Goal: Task Accomplishment & Management: Use online tool/utility

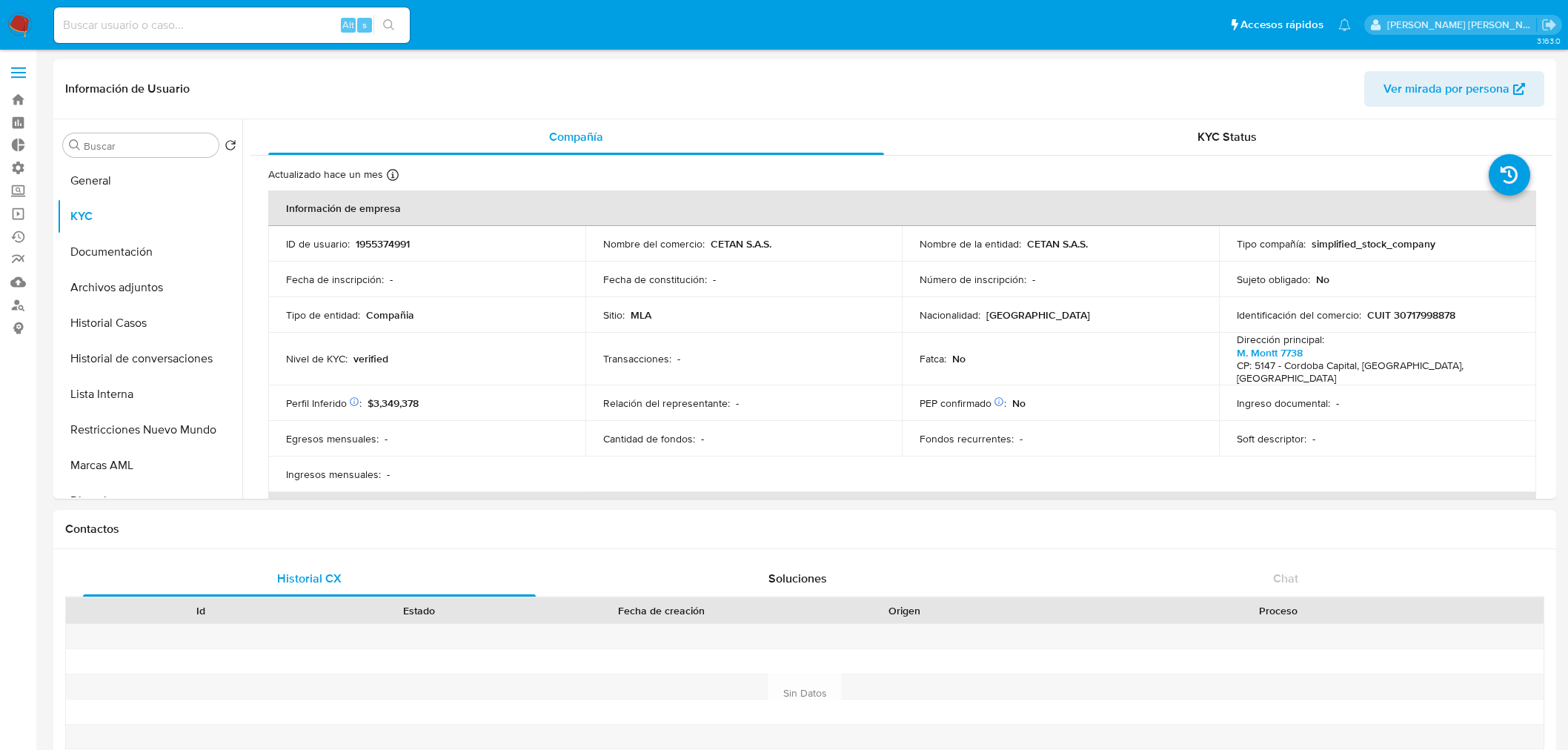
select select "10"
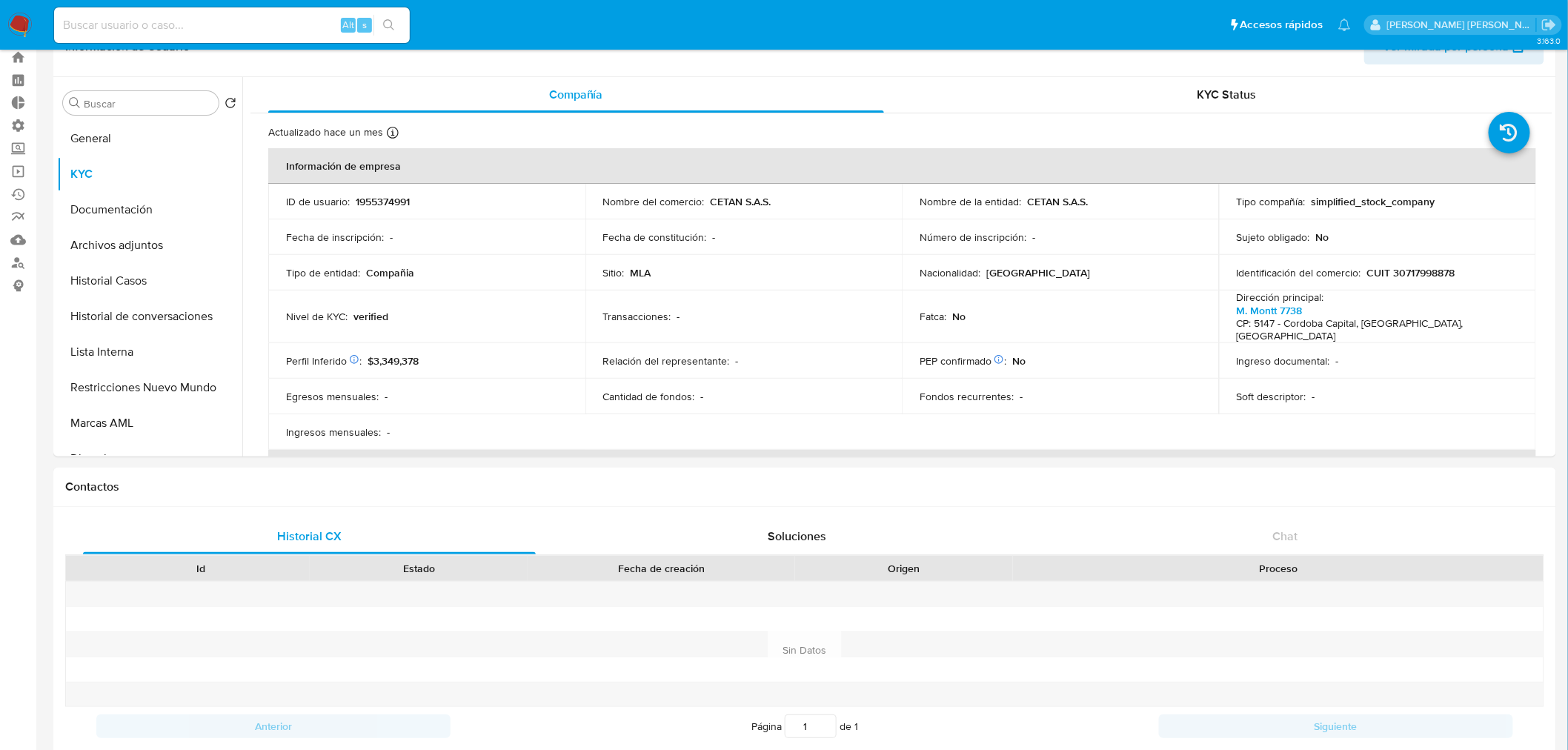
scroll to position [988, 0]
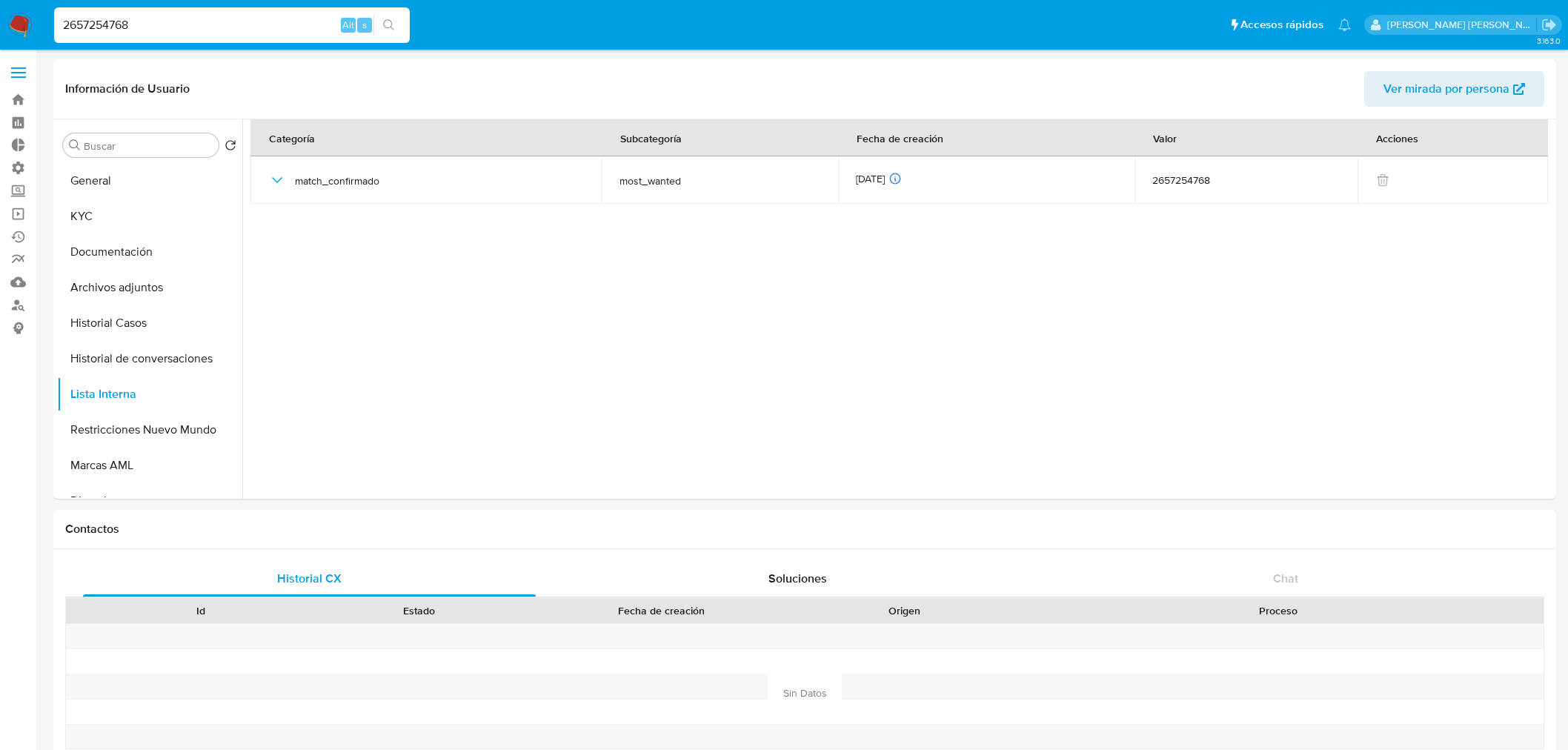
select select "10"
click at [216, 17] on input "2657254768" at bounding box center [232, 25] width 356 height 19
type input "518948050"
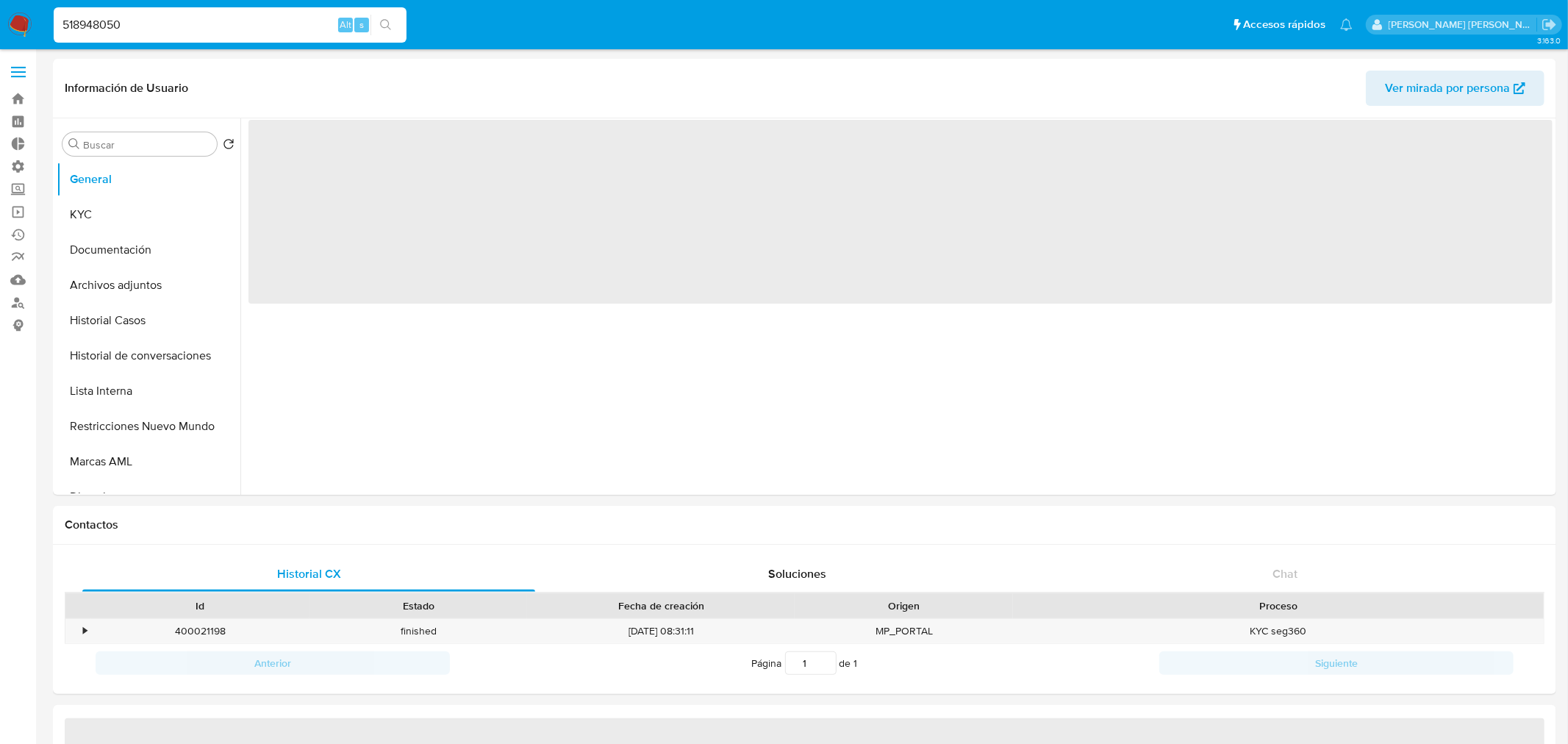
select select "10"
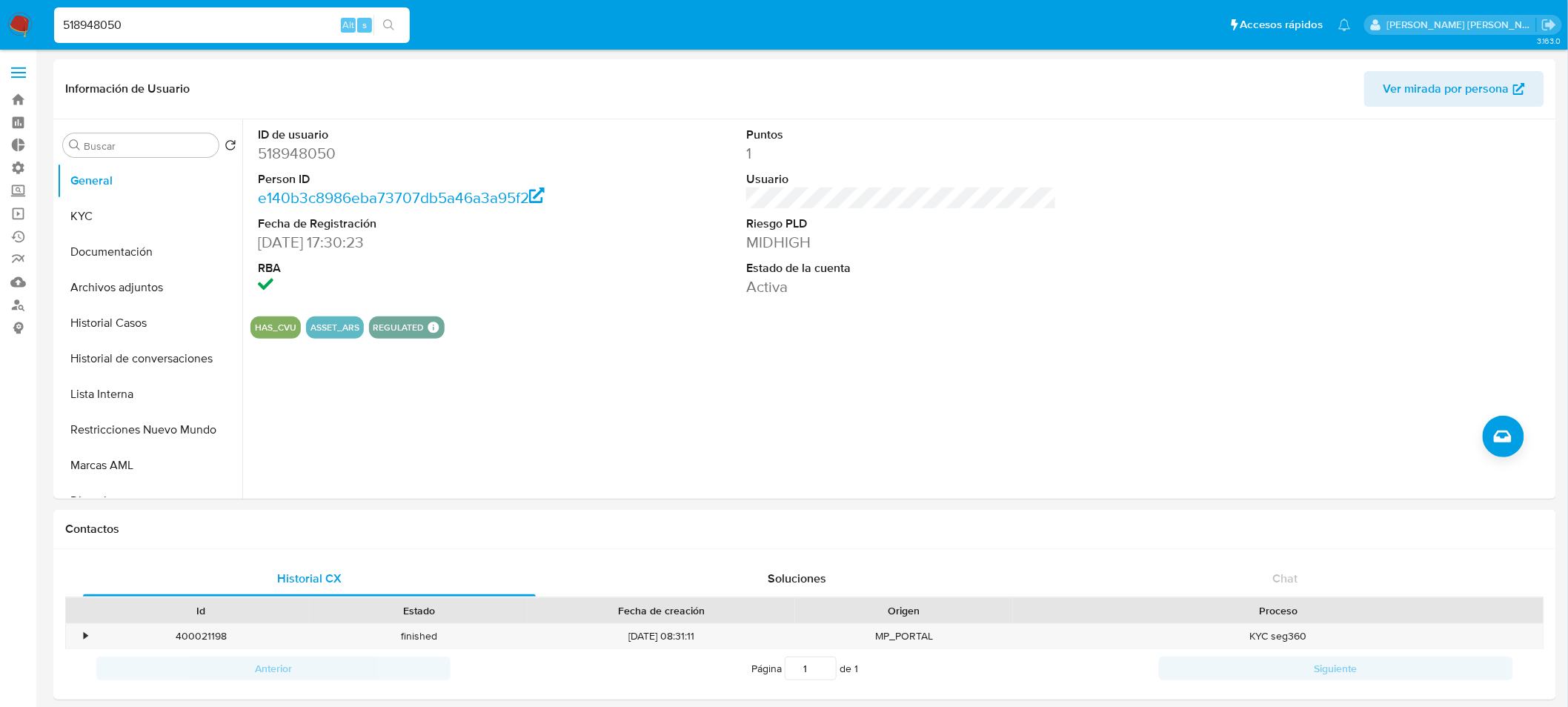
click at [239, 18] on input "518948050" at bounding box center [232, 25] width 356 height 19
click at [239, 19] on input "518948050" at bounding box center [232, 25] width 356 height 19
drag, startPoint x: 309, startPoint y: 327, endPoint x: 364, endPoint y: 329, distance: 55.0
click at [364, 329] on div "HAS_CVU ASSET_ARS REGULATED REGULATED MLA UIF COMPLIES LEGACY Mark Id MLA_UIF C…" at bounding box center [901, 327] width 1302 height 22
drag, startPoint x: 364, startPoint y: 330, endPoint x: 312, endPoint y: 353, distance: 56.9
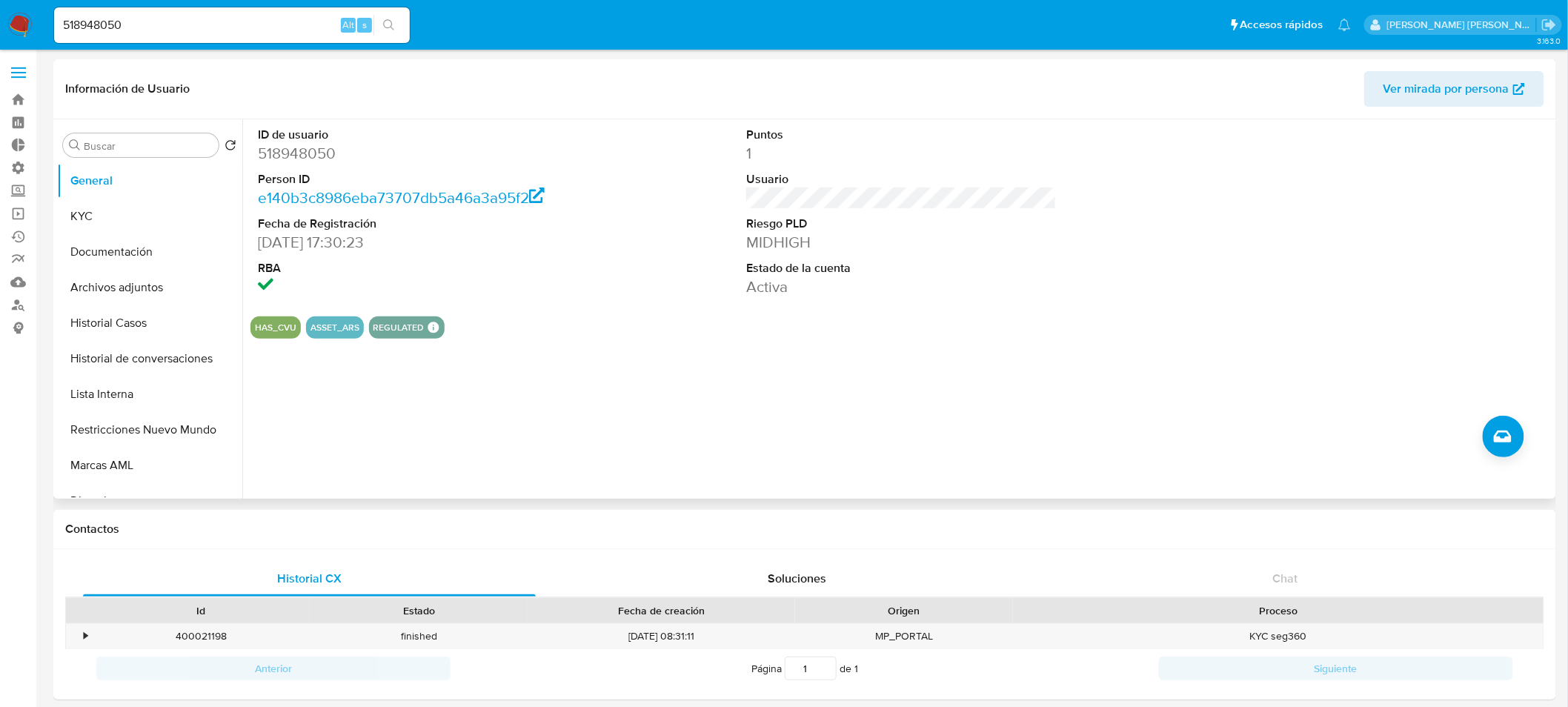
click at [309, 327] on div "HAS_CVU ASSET_ARS REGULATED REGULATED MLA UIF COMPLIES LEGACY Mark Id MLA_UIF C…" at bounding box center [901, 327] width 1302 height 22
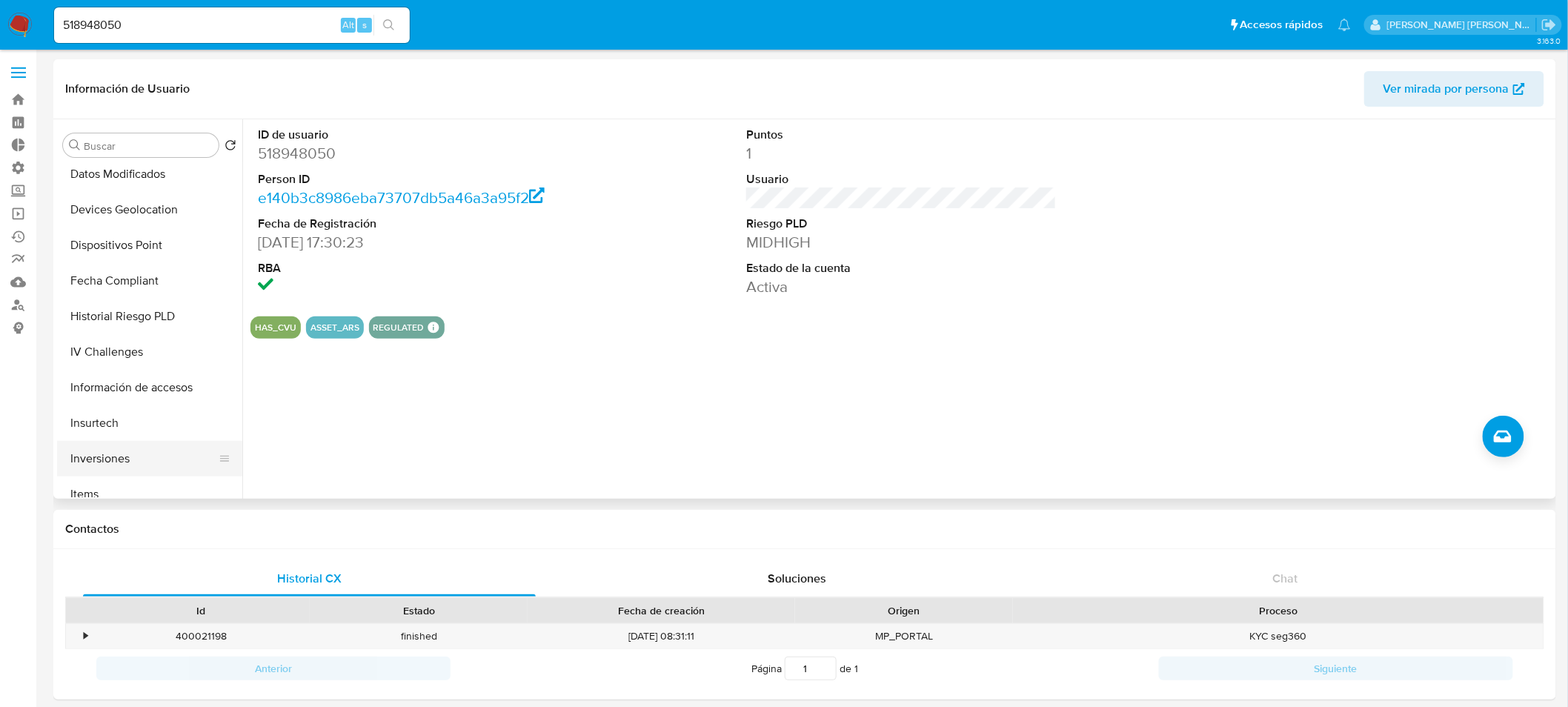
click at [145, 463] on button "Inversiones" at bounding box center [143, 459] width 173 height 36
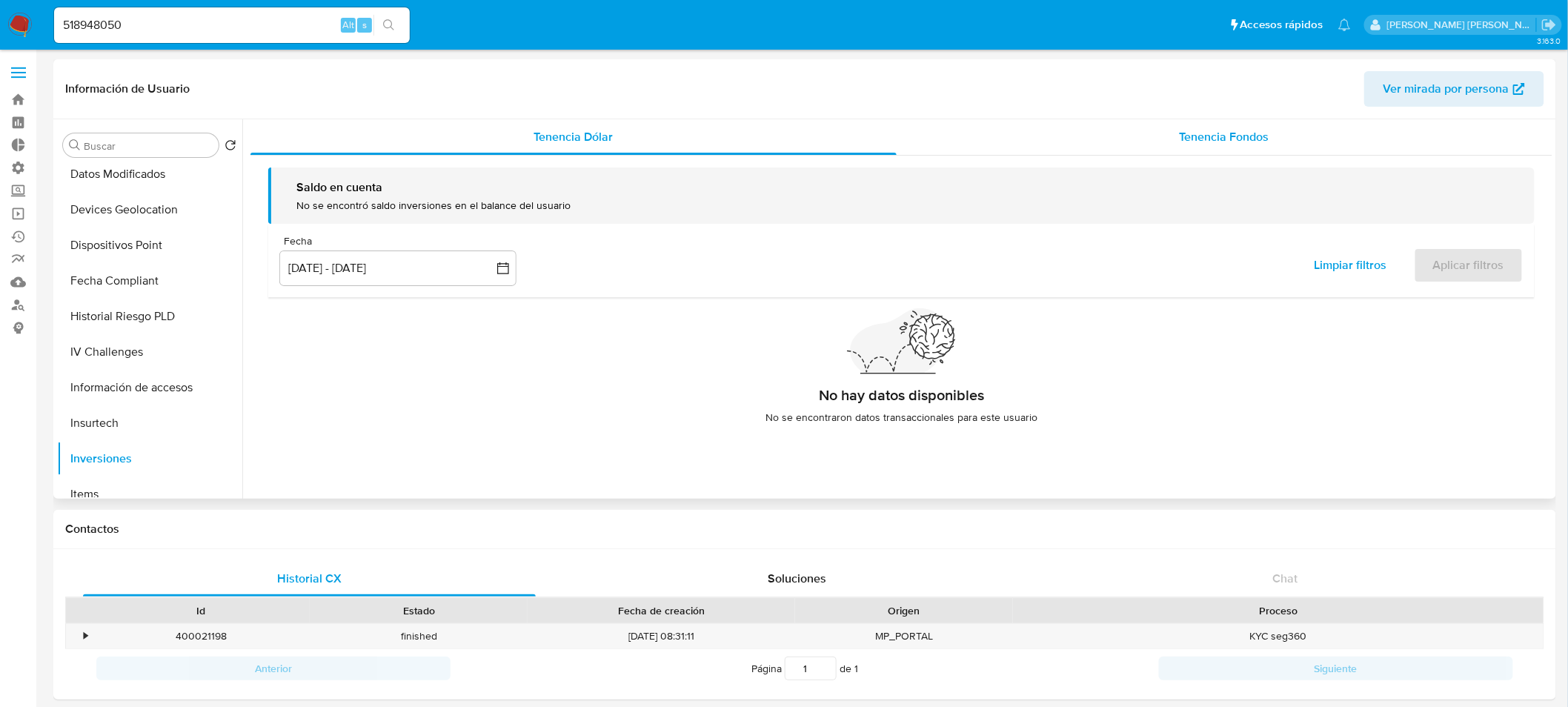
click at [1187, 142] on span "Tenencia Fondos" at bounding box center [1224, 137] width 90 height 17
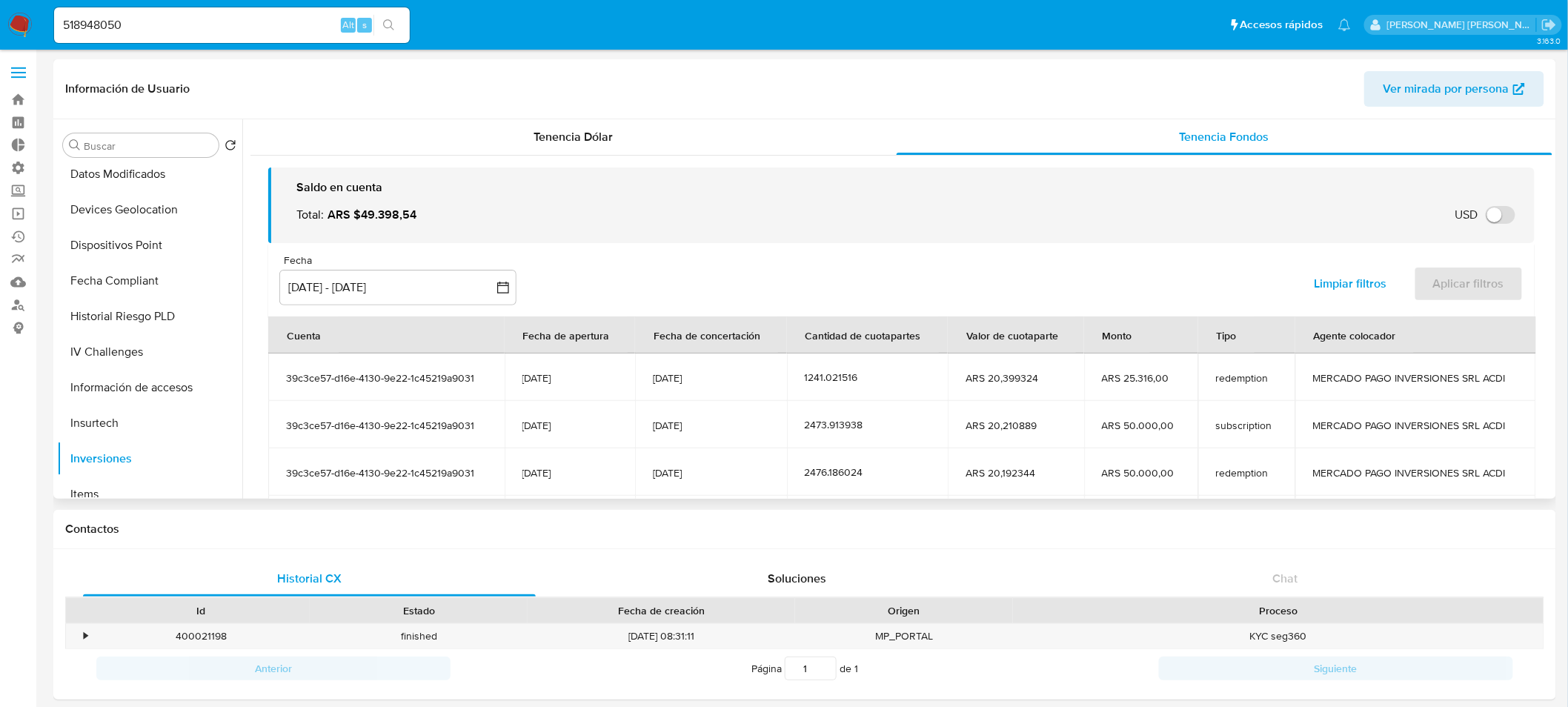
drag, startPoint x: 723, startPoint y: 387, endPoint x: 625, endPoint y: 371, distance: 99.3
click at [625, 371] on tr "39c3ce57-d16e-4130-9e22-1c45219a9031 29/01/2024 15/09/2025 1241.021516 ARS 20,3…" at bounding box center [902, 377] width 1268 height 47
drag, startPoint x: 625, startPoint y: 371, endPoint x: 741, endPoint y: 384, distance: 116.7
click at [626, 371] on td "29/01/2024" at bounding box center [569, 377] width 131 height 47
drag, startPoint x: 816, startPoint y: 384, endPoint x: 985, endPoint y: 377, distance: 169.1
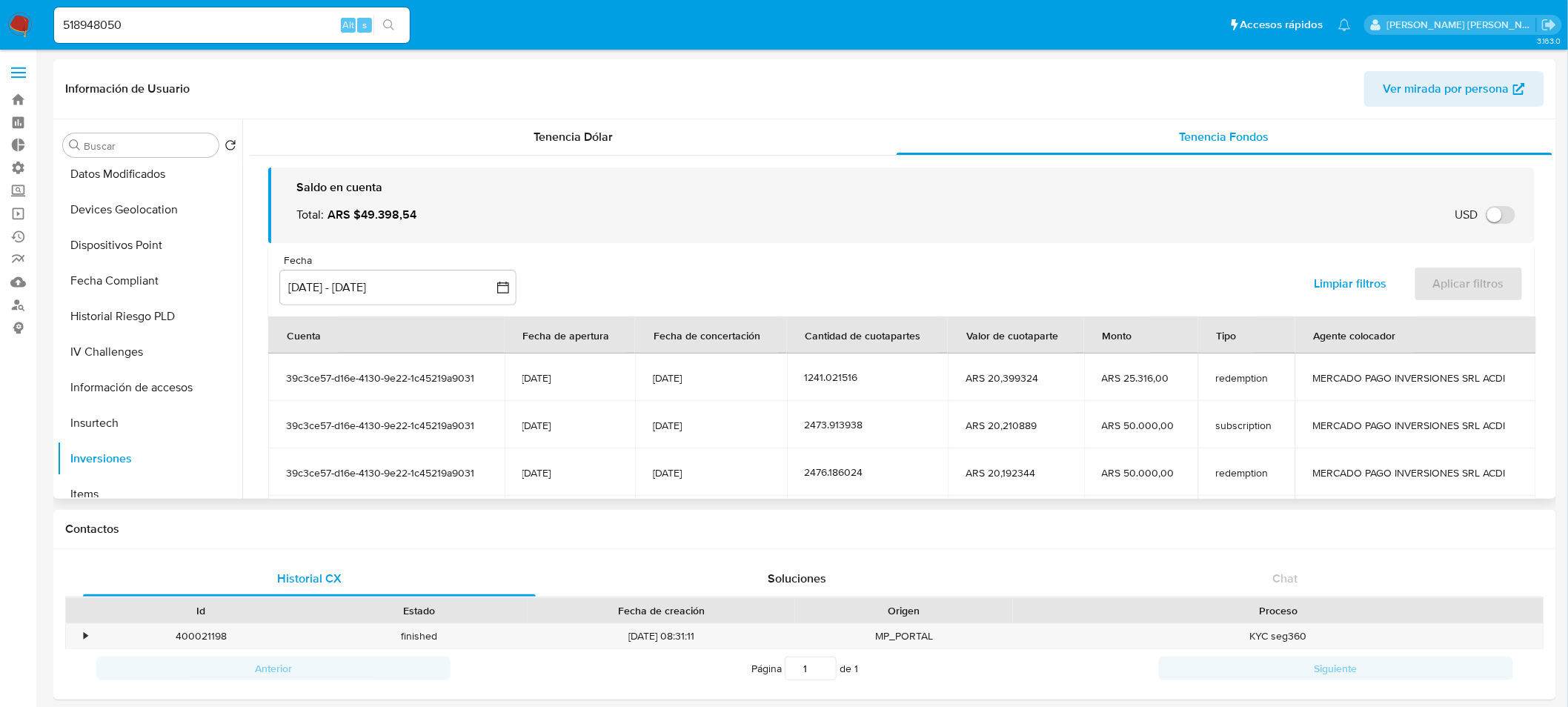
click at [985, 378] on tr "39c3ce57-d16e-4130-9e22-1c45219a9031 29/01/2024 15/09/2025 1241.021516 ARS 20,3…" at bounding box center [902, 377] width 1268 height 47
click at [985, 377] on span "ARS 20,399324" at bounding box center [1016, 379] width 101 height 14
drag, startPoint x: 1513, startPoint y: 382, endPoint x: 1118, endPoint y: 399, distance: 395.4
click at [1295, 382] on td "MERCADO PAGO INVERSIONES SRL ACDI" at bounding box center [1415, 377] width 241 height 47
click at [825, 378] on div "1241.021516" at bounding box center [866, 378] width 125 height 14
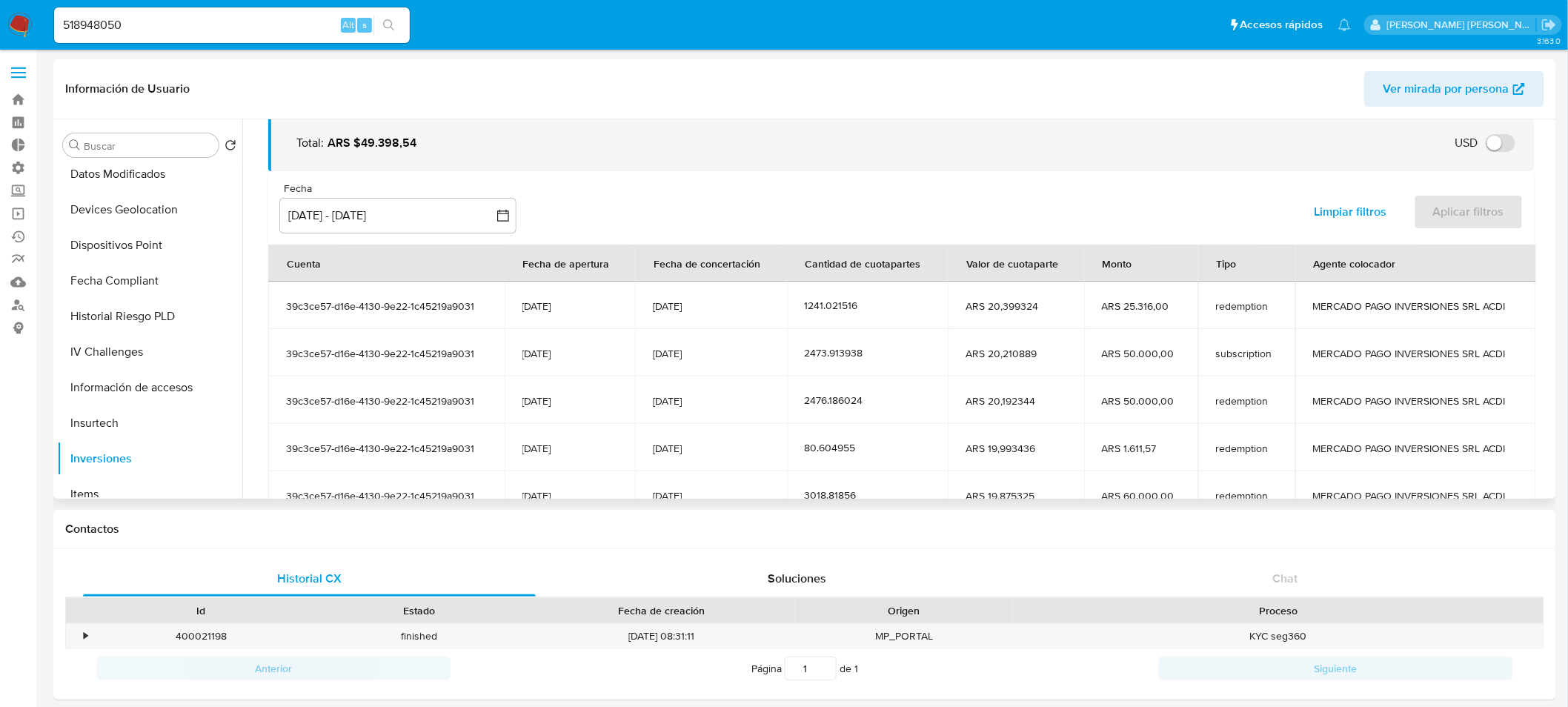
scroll to position [182, 0]
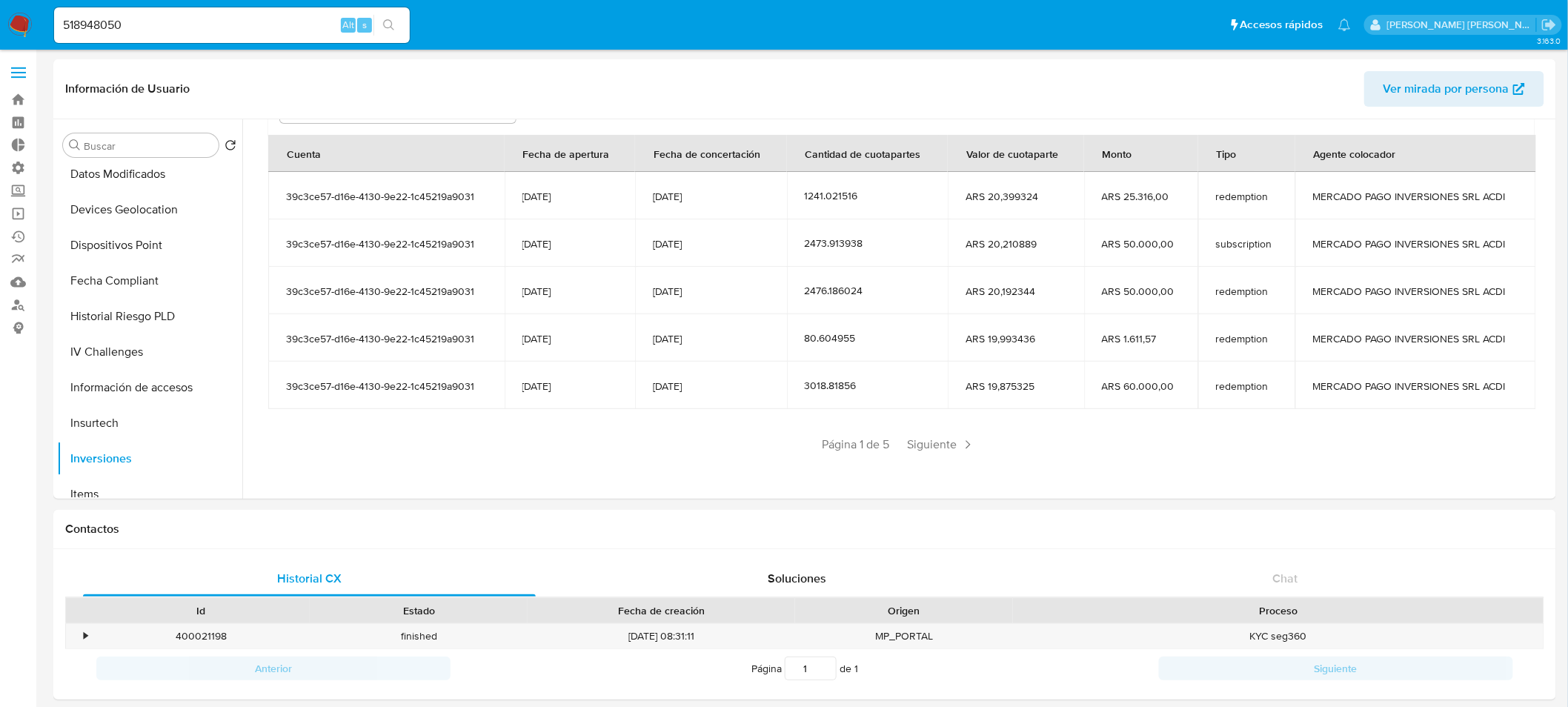
click at [188, 17] on input "518948050" at bounding box center [232, 25] width 356 height 19
paste input "129416247"
type input "129416247"
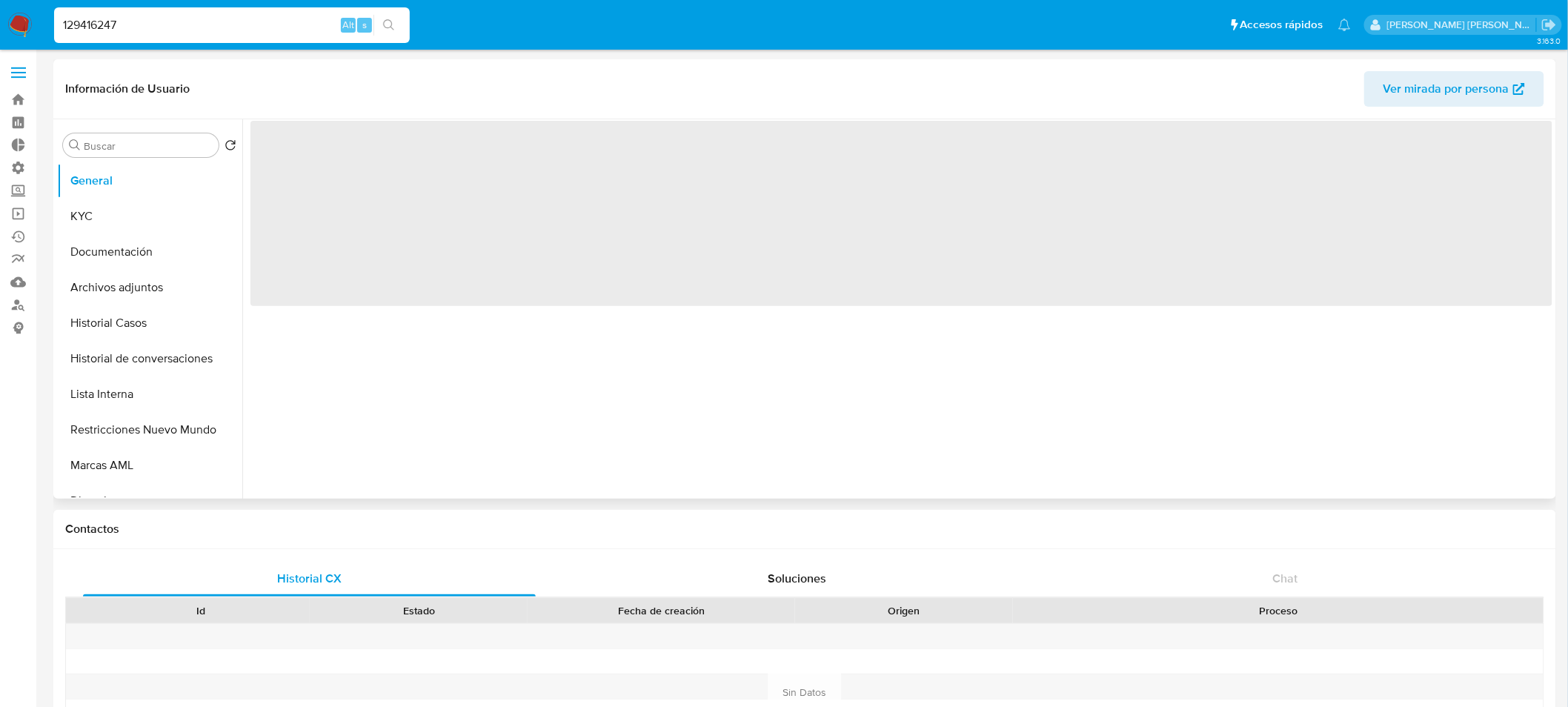
select select "10"
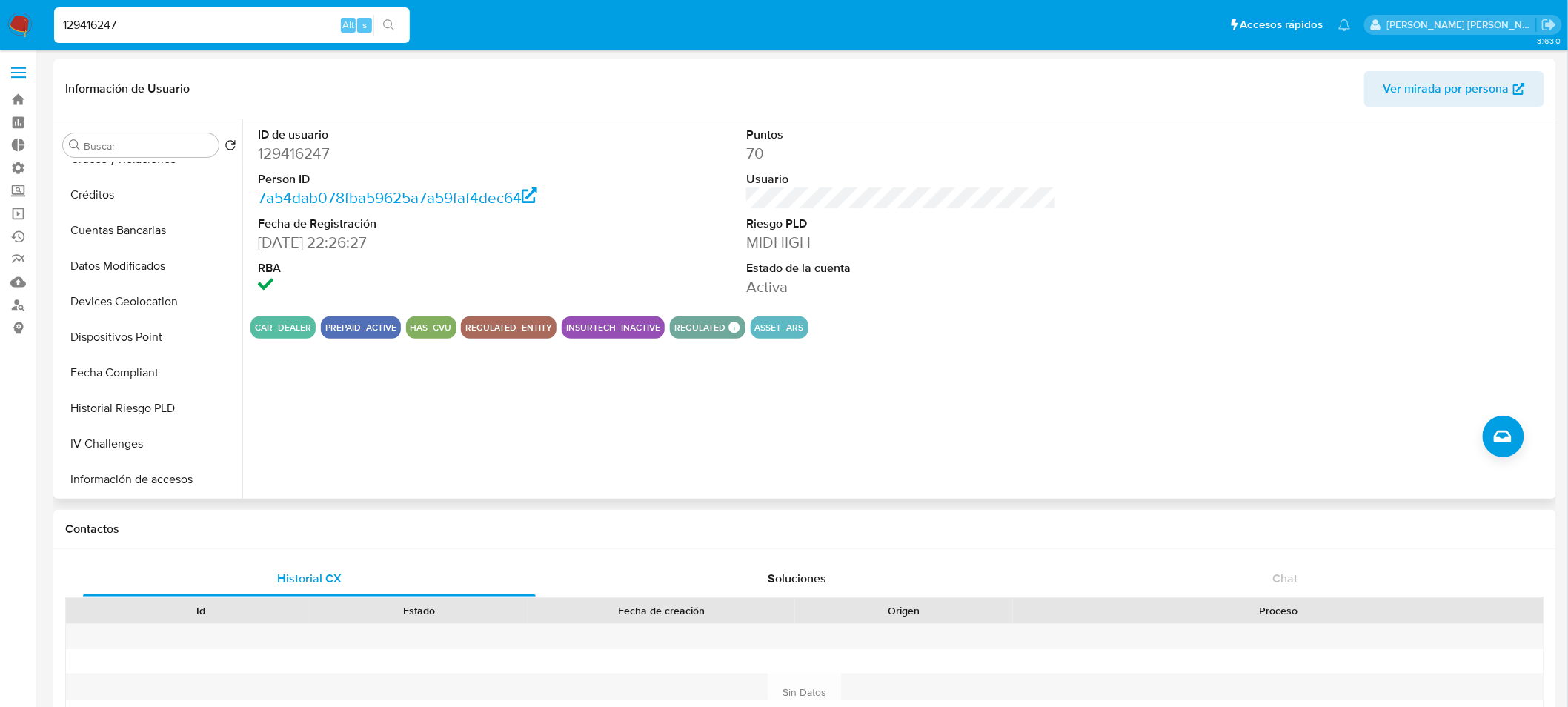
scroll to position [576, 0]
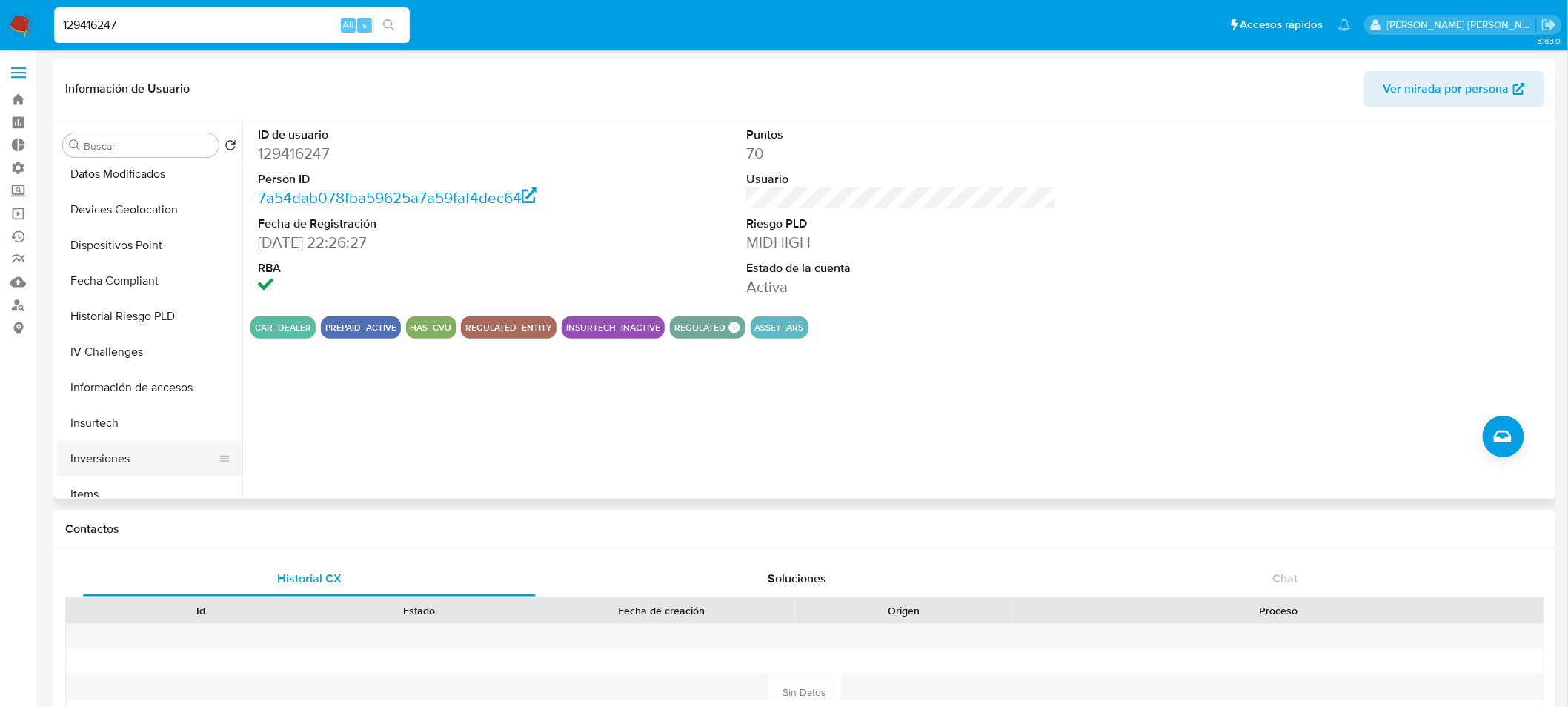
click at [144, 458] on button "Inversiones" at bounding box center [143, 459] width 173 height 36
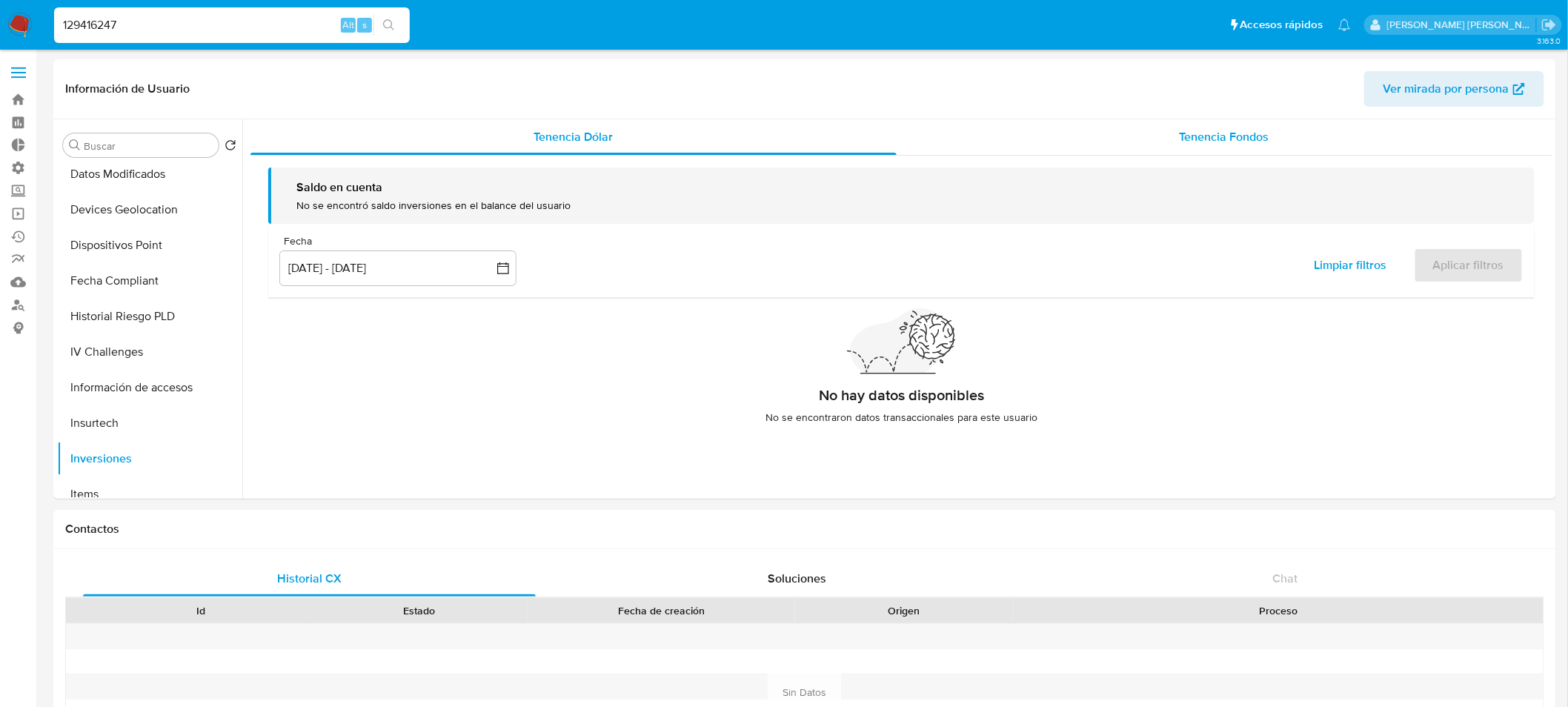
click at [1220, 142] on span "Tenencia Fondos" at bounding box center [1224, 137] width 90 height 17
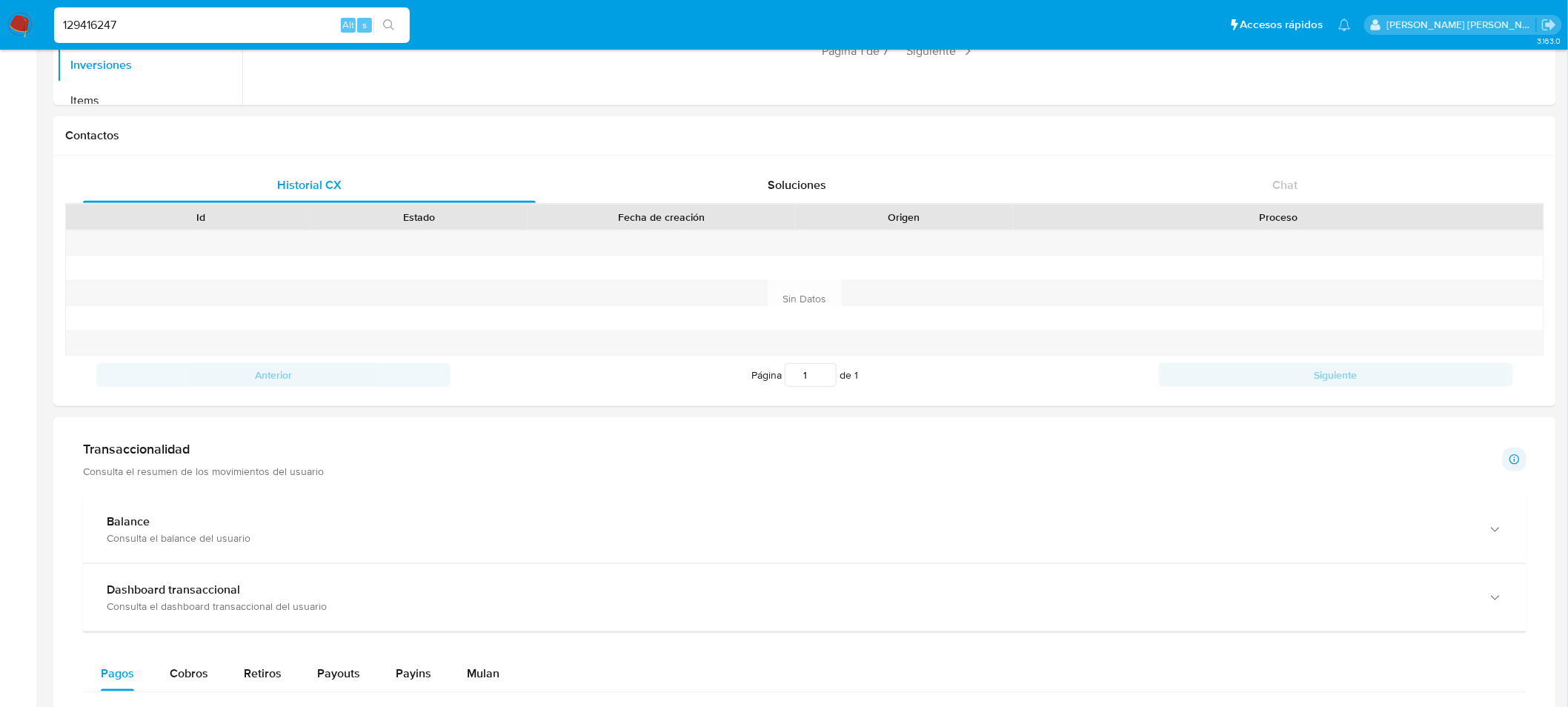
scroll to position [247, 0]
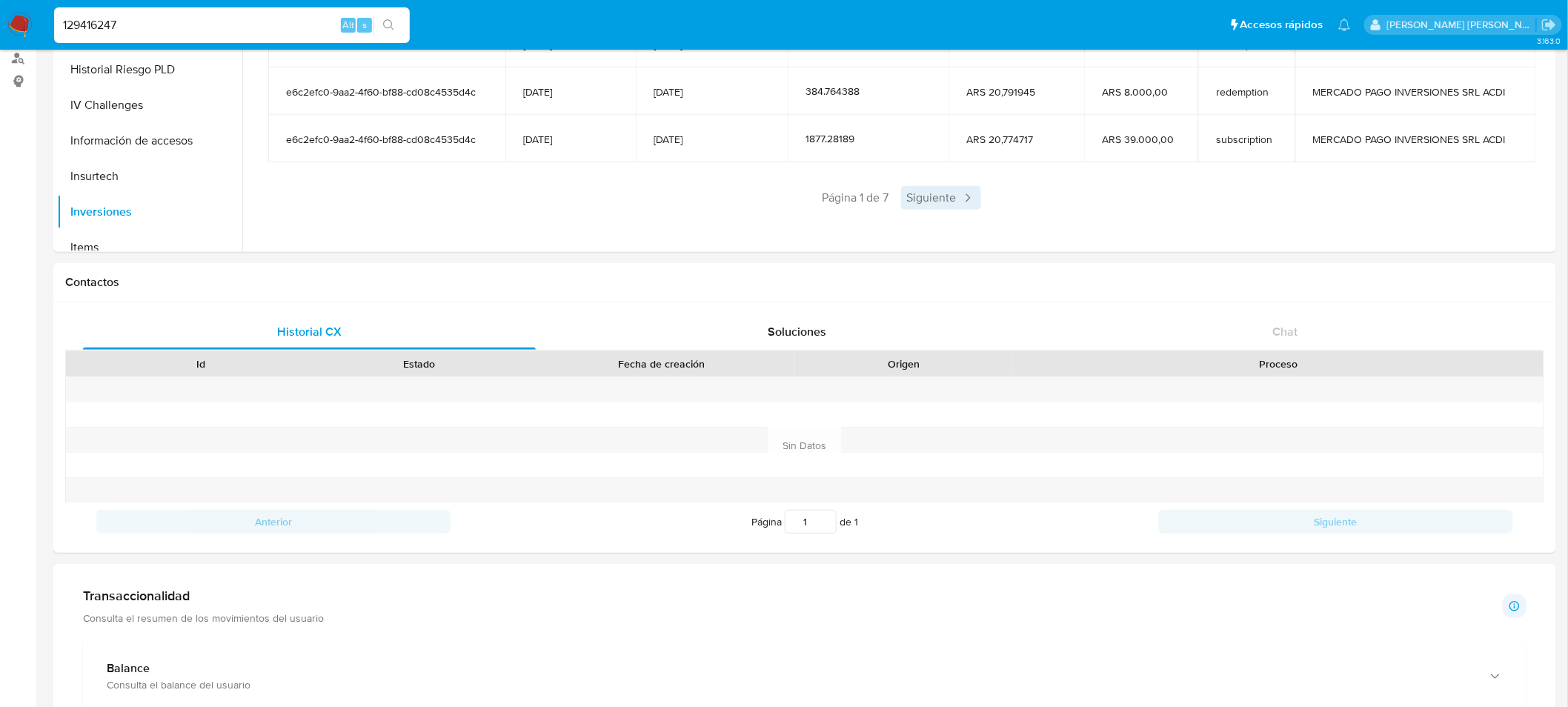
click at [938, 195] on span "Siguiente" at bounding box center [941, 198] width 80 height 24
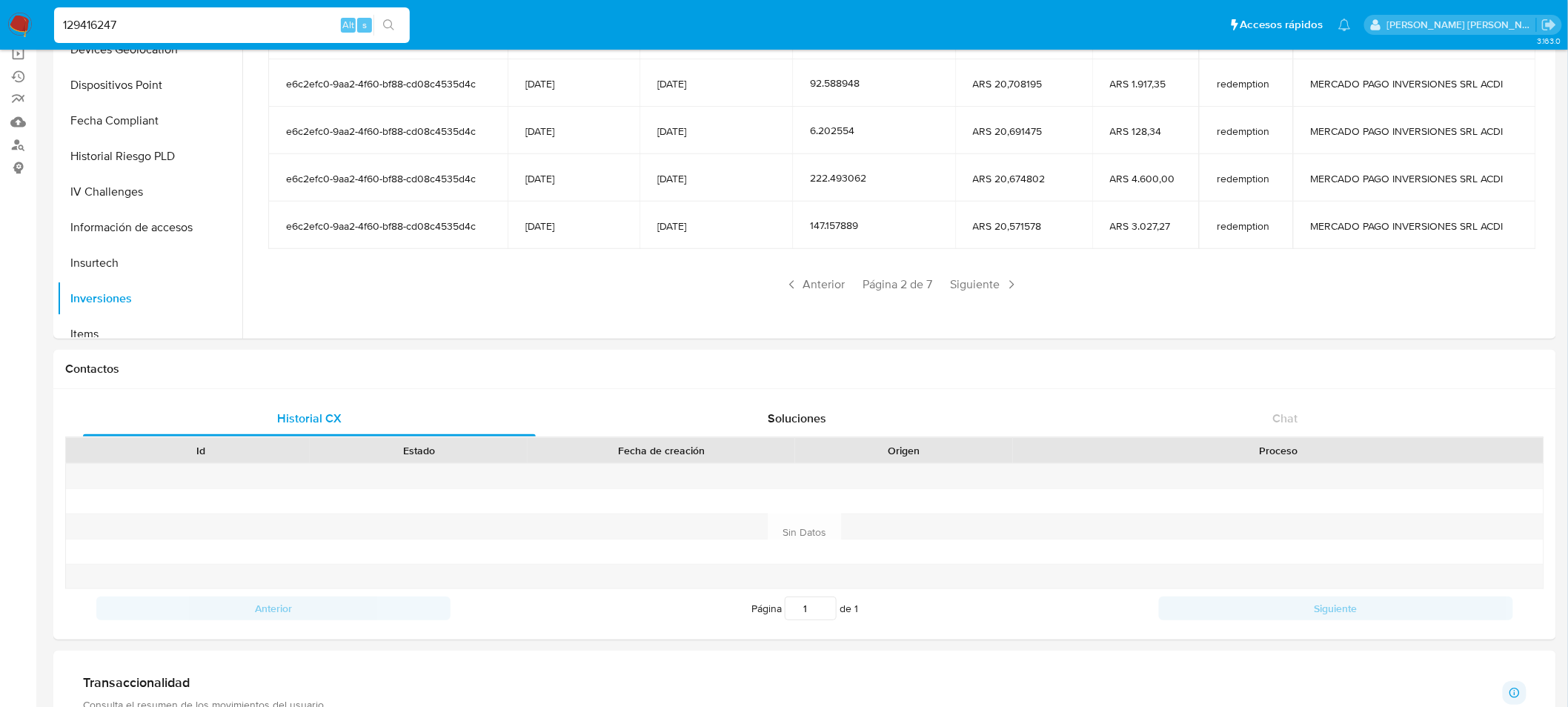
scroll to position [82, 0]
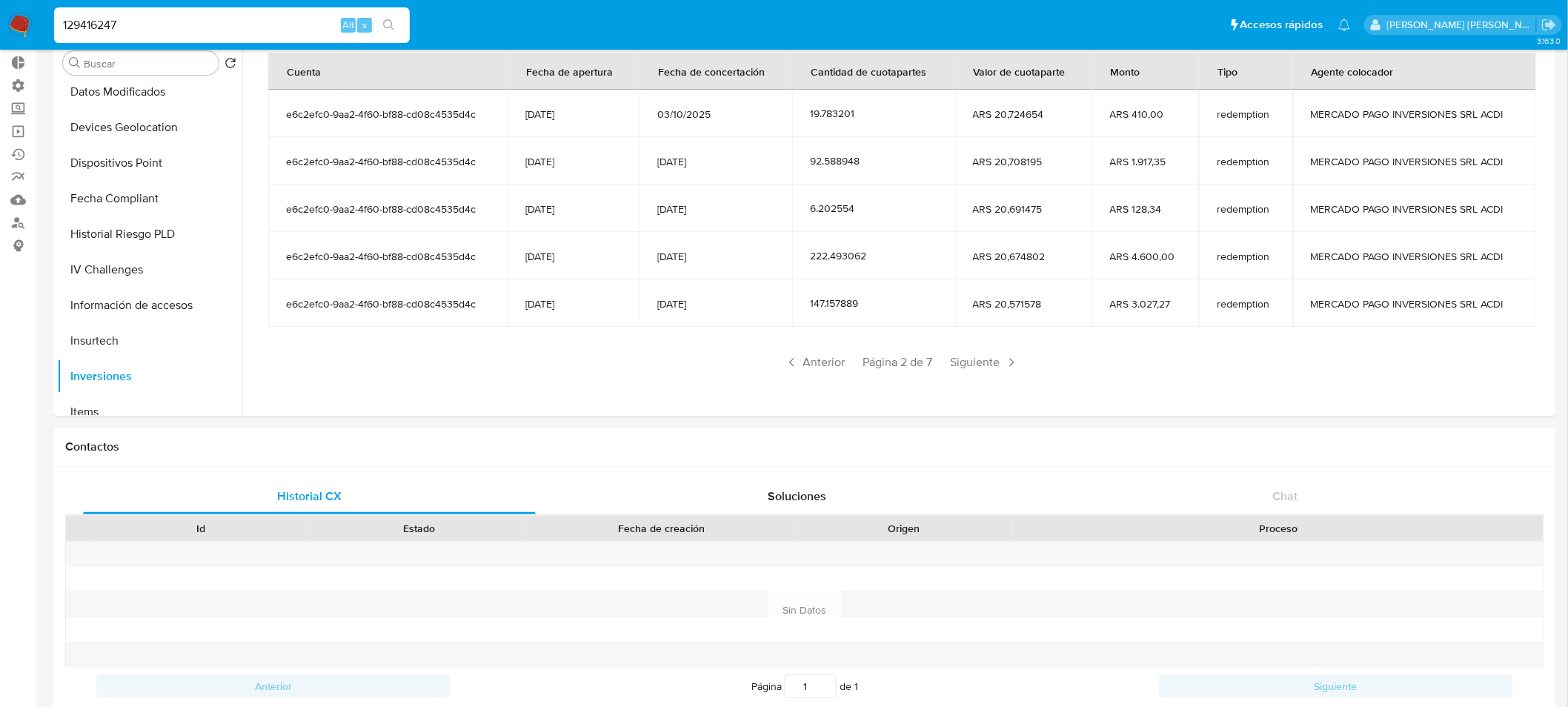
click at [248, 23] on input "129416247" at bounding box center [232, 25] width 356 height 19
click at [248, 22] on input "129416247" at bounding box center [232, 25] width 356 height 19
paste input "71913359"
type input "71913359"
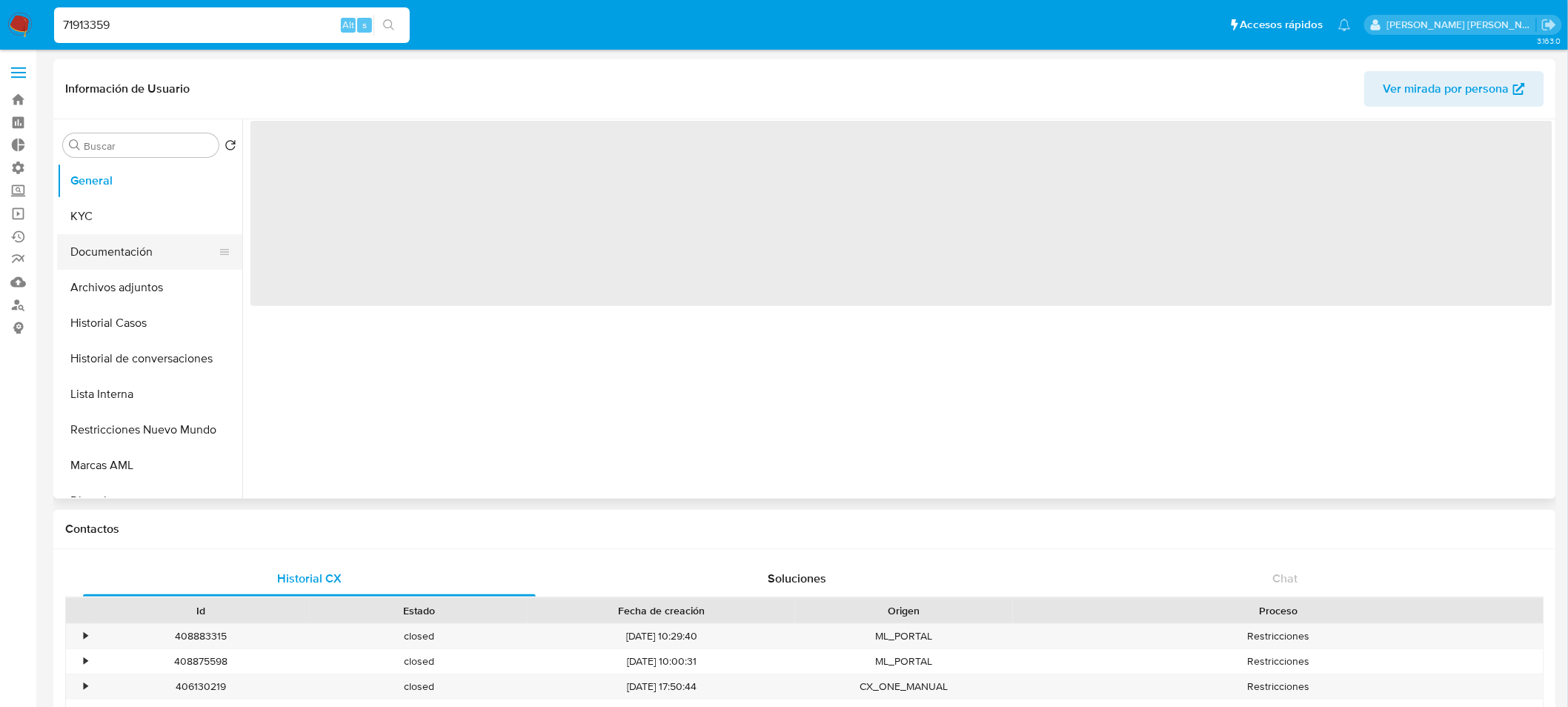
select select "10"
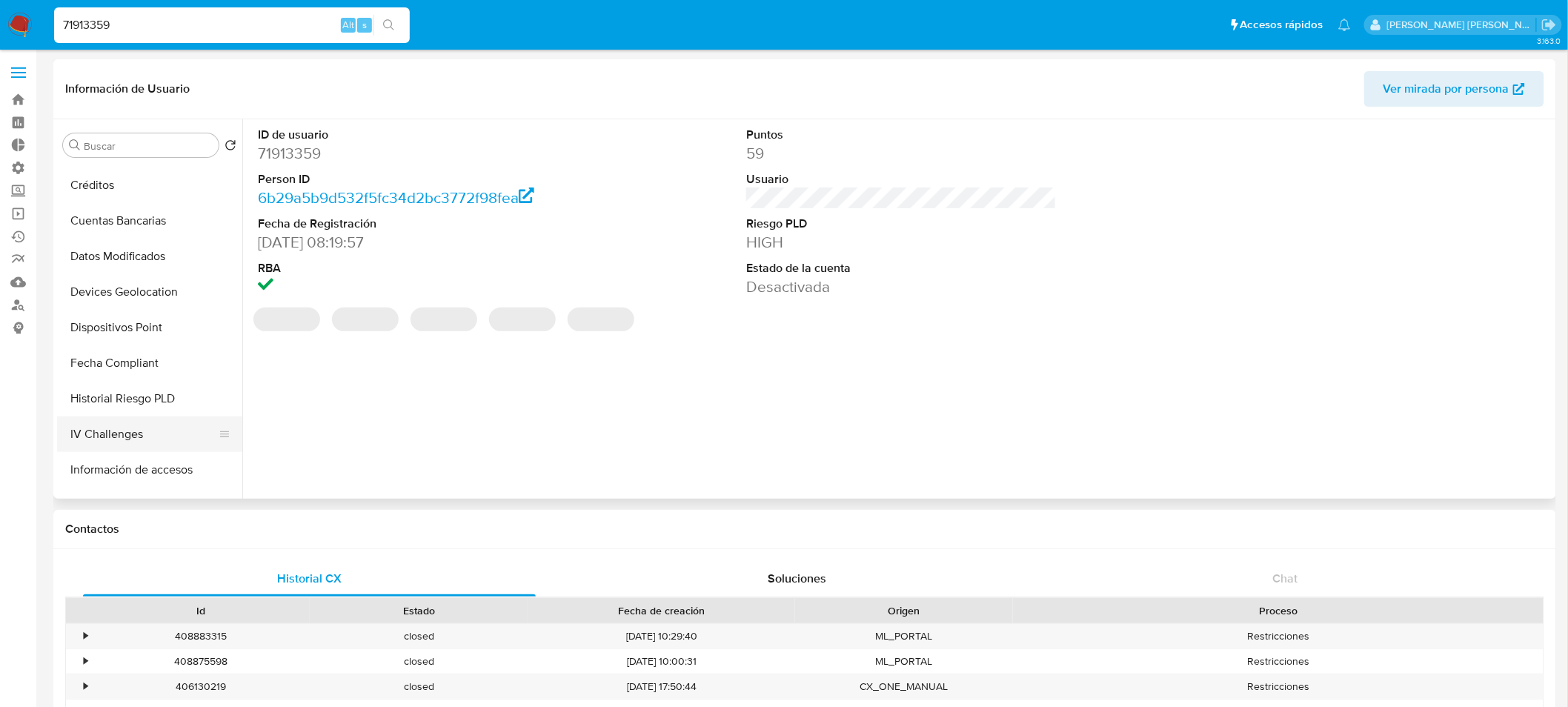
scroll to position [576, 0]
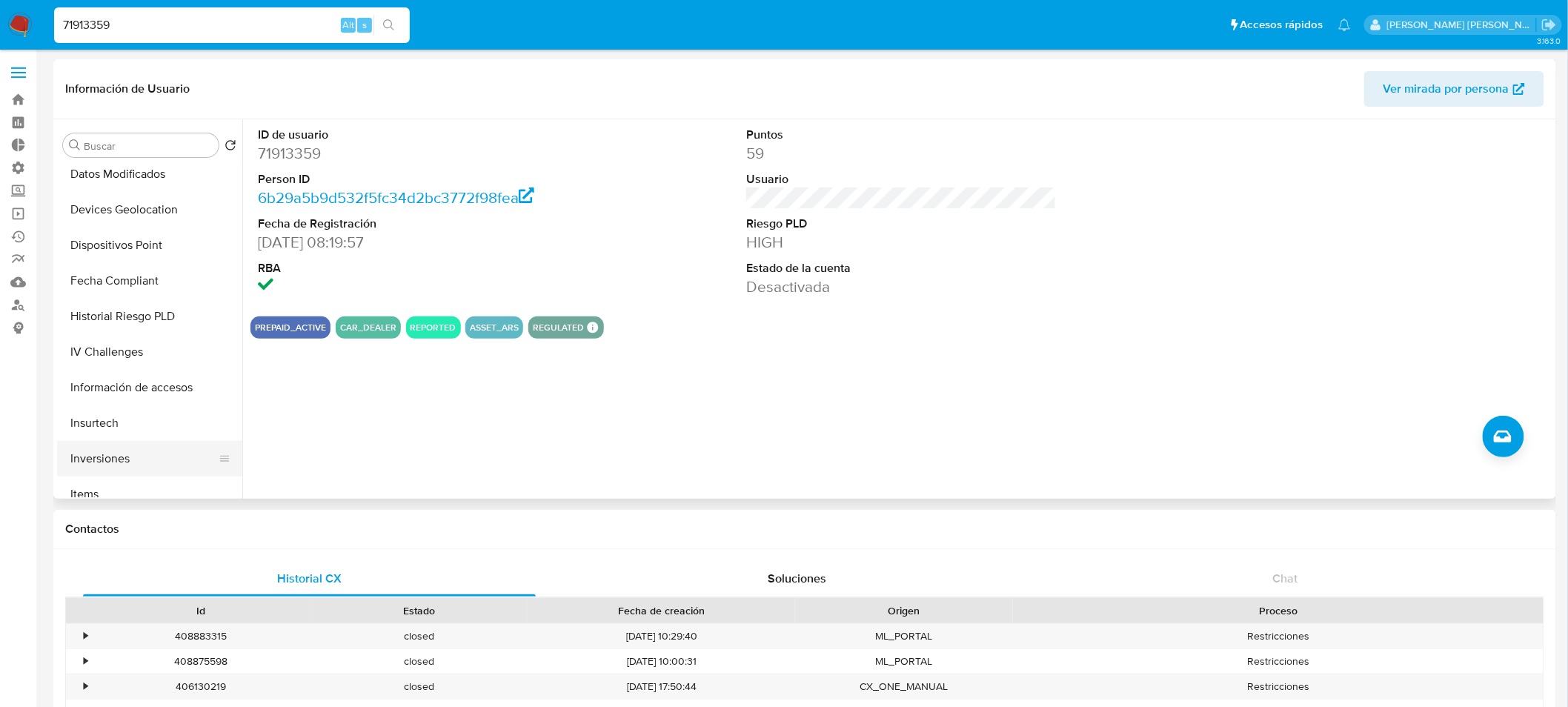
click at [139, 452] on button "Inversiones" at bounding box center [143, 459] width 173 height 36
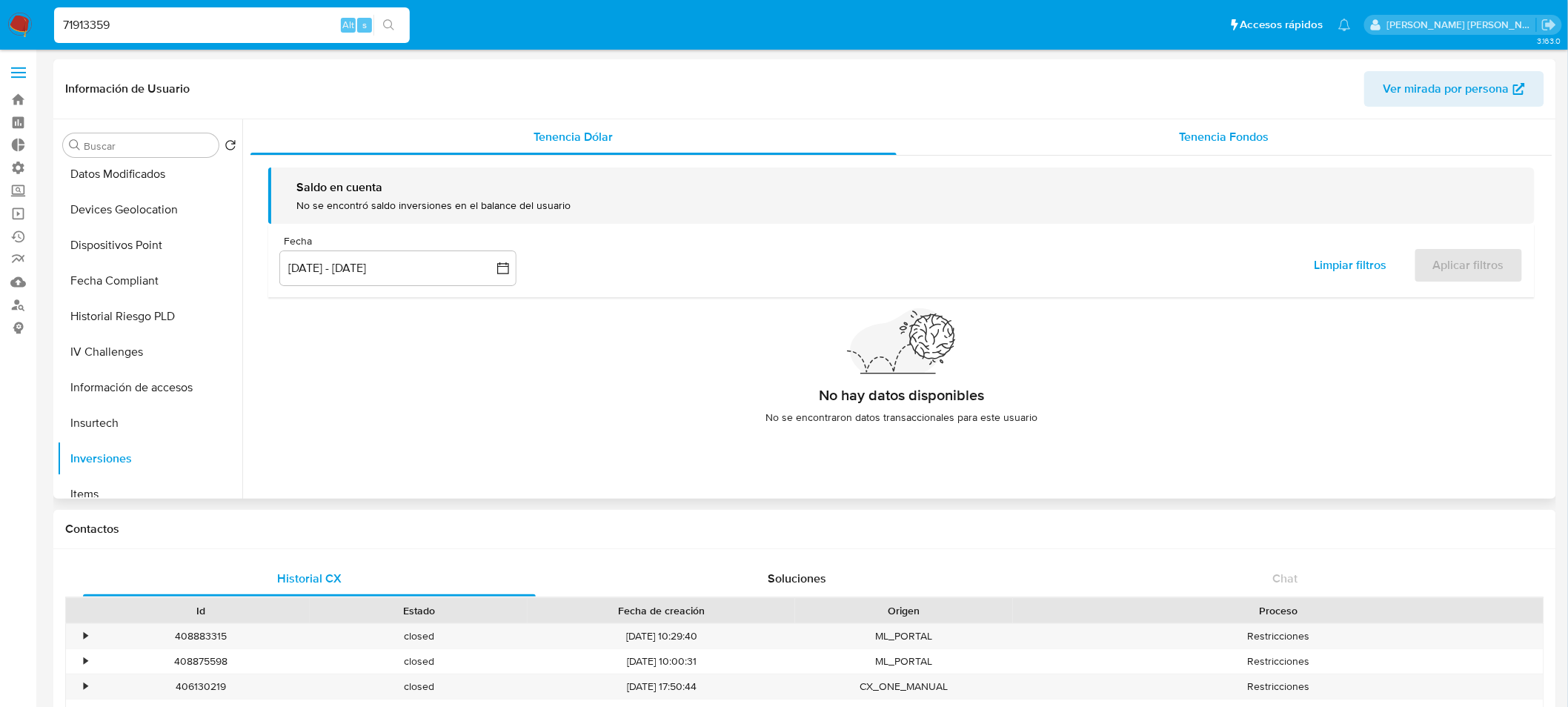
click at [1128, 142] on div "Tenencia Fondos" at bounding box center [1224, 137] width 656 height 36
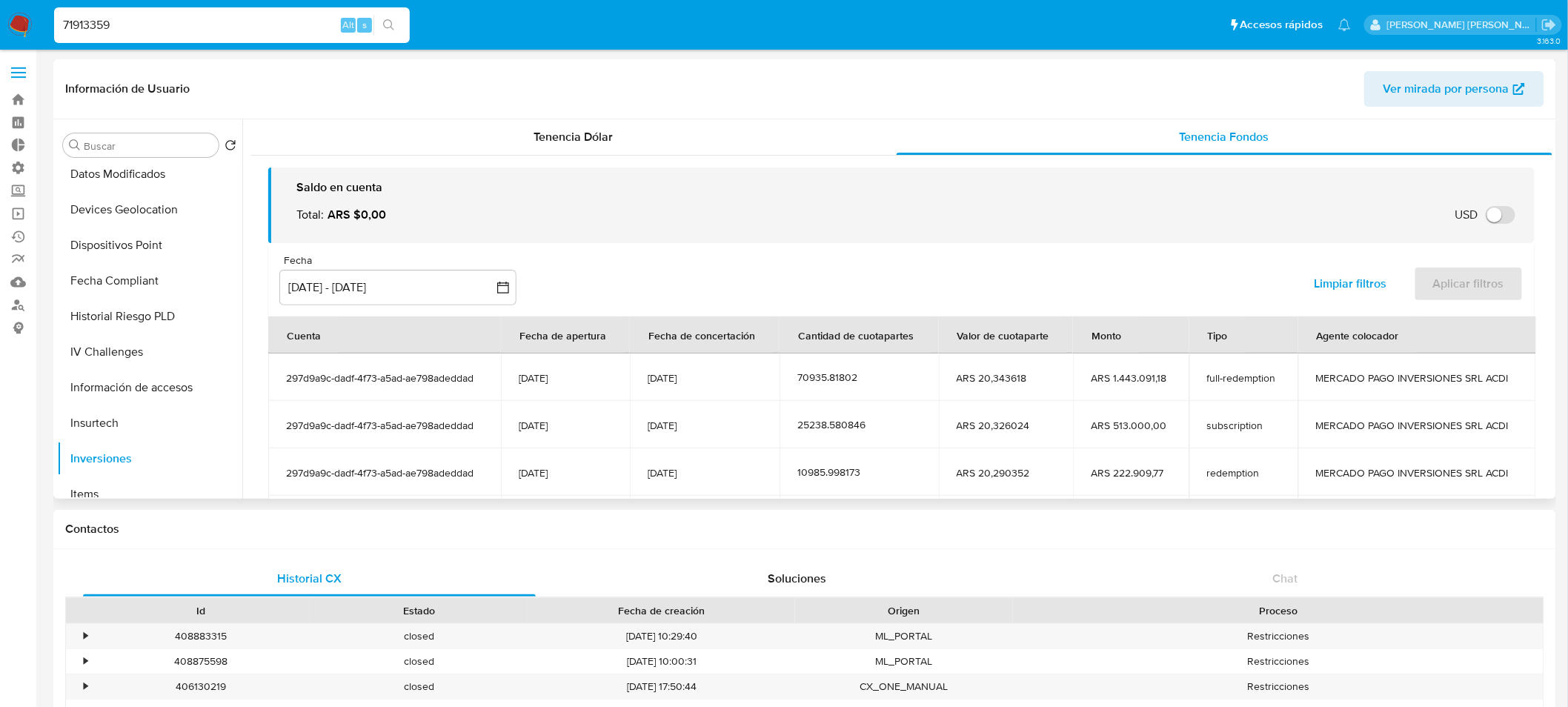
drag, startPoint x: 680, startPoint y: 359, endPoint x: 730, endPoint y: 369, distance: 51.0
click at [730, 369] on td "12/09/2025" at bounding box center [705, 377] width 150 height 47
click at [716, 380] on span "12/09/2025" at bounding box center [705, 379] width 114 height 14
drag, startPoint x: 669, startPoint y: 378, endPoint x: 742, endPoint y: 363, distance: 74.5
click at [742, 363] on td "12/09/2025" at bounding box center [705, 377] width 150 height 47
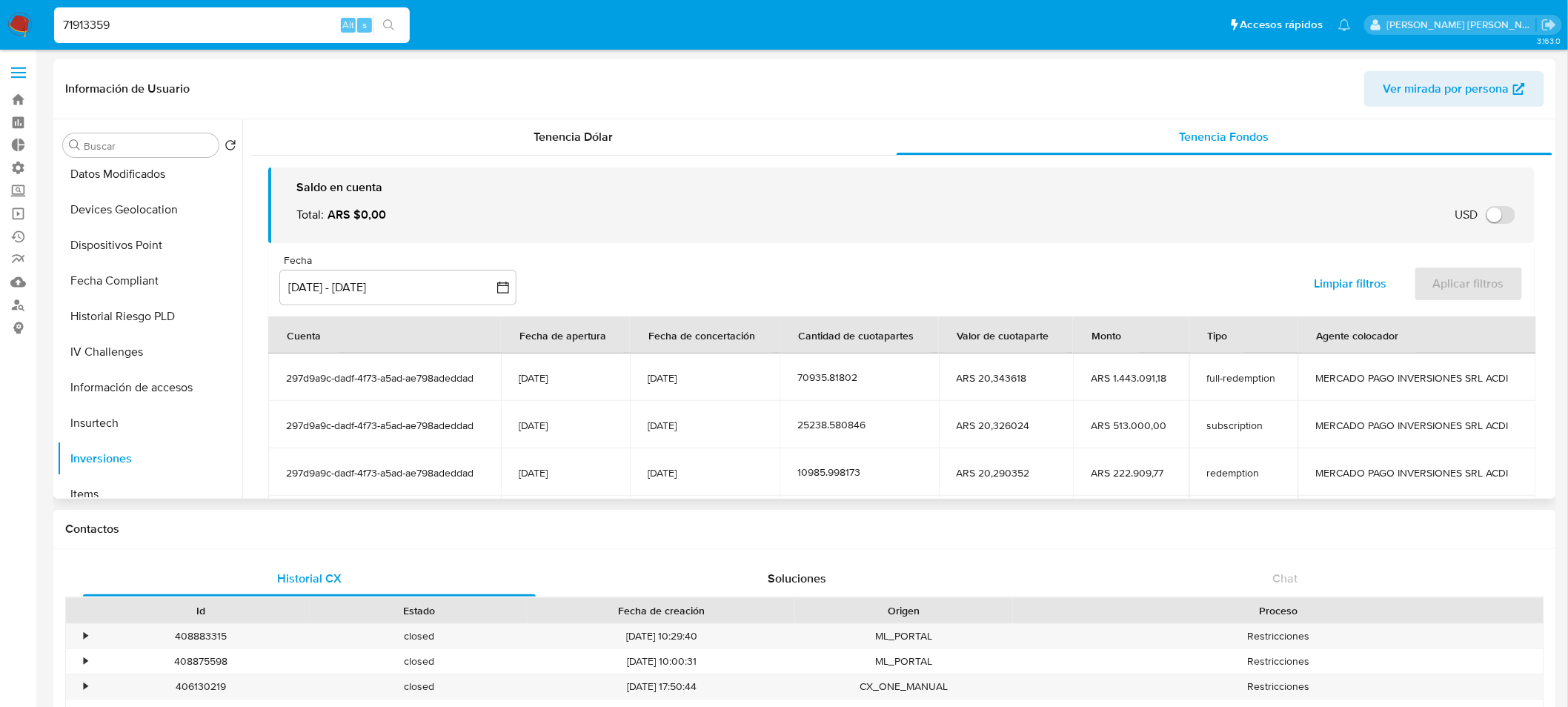
click at [746, 365] on td "12/09/2025" at bounding box center [705, 377] width 150 height 47
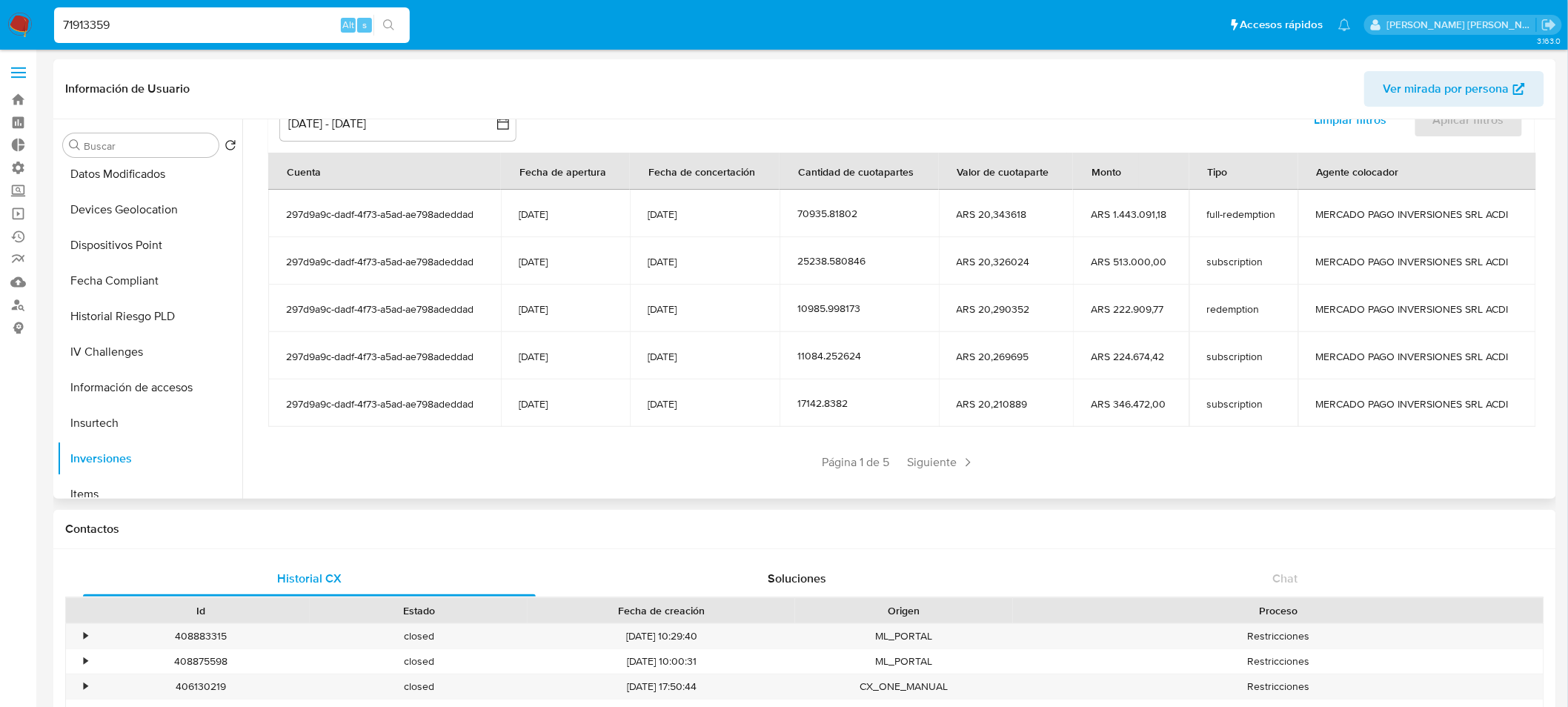
scroll to position [165, 0]
click at [929, 462] on span "Siguiente" at bounding box center [941, 462] width 80 height 24
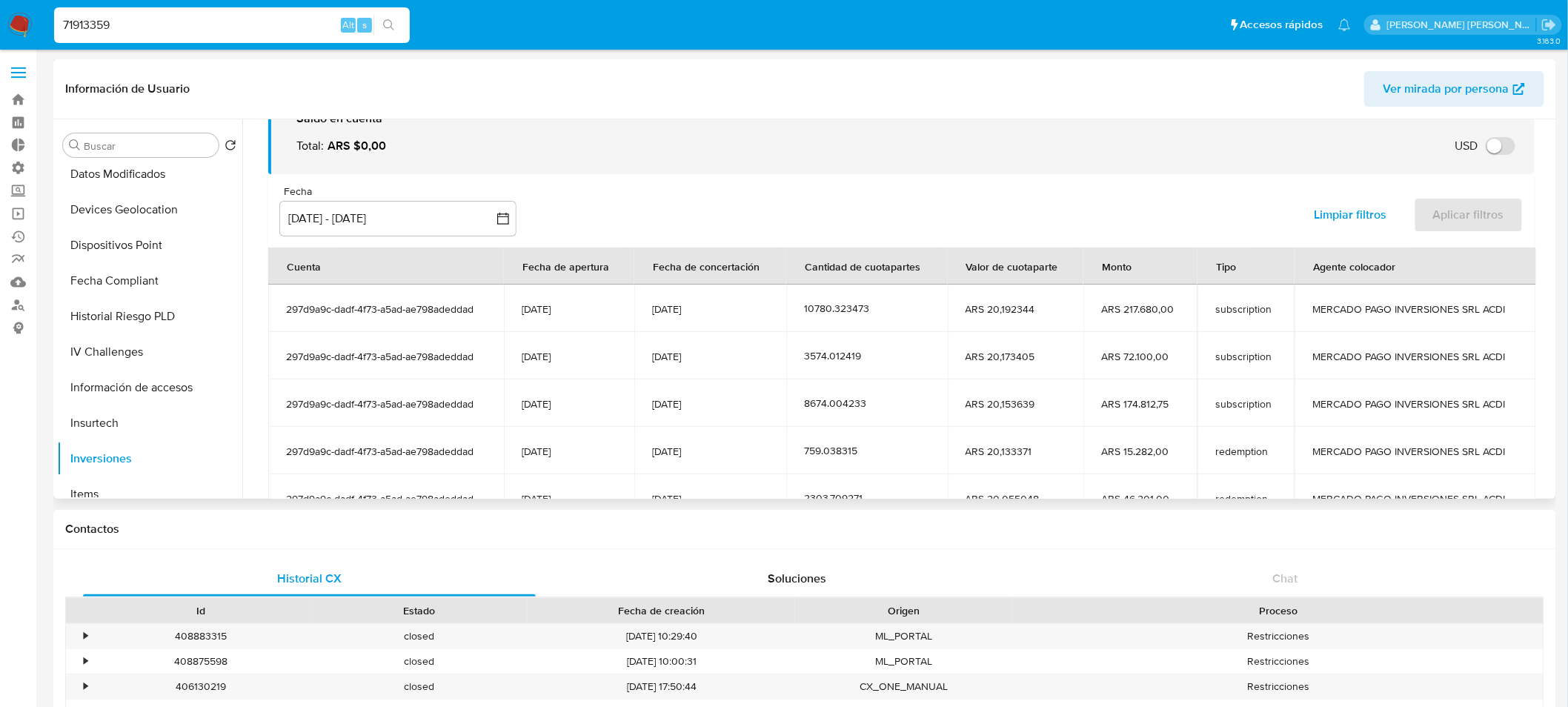
scroll to position [0, 0]
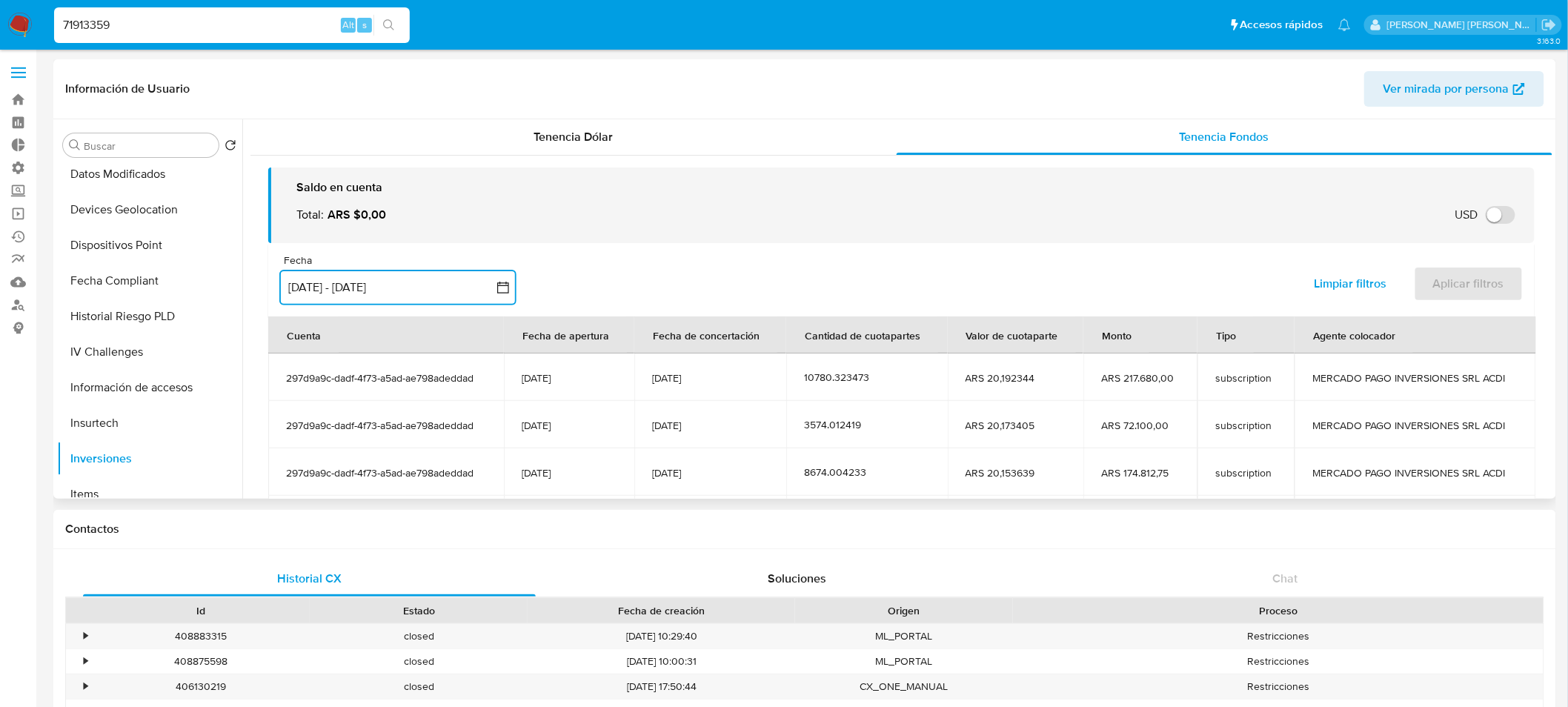
click at [431, 292] on button "17 jul 2025 - 14 oct 2025" at bounding box center [398, 288] width 237 height 36
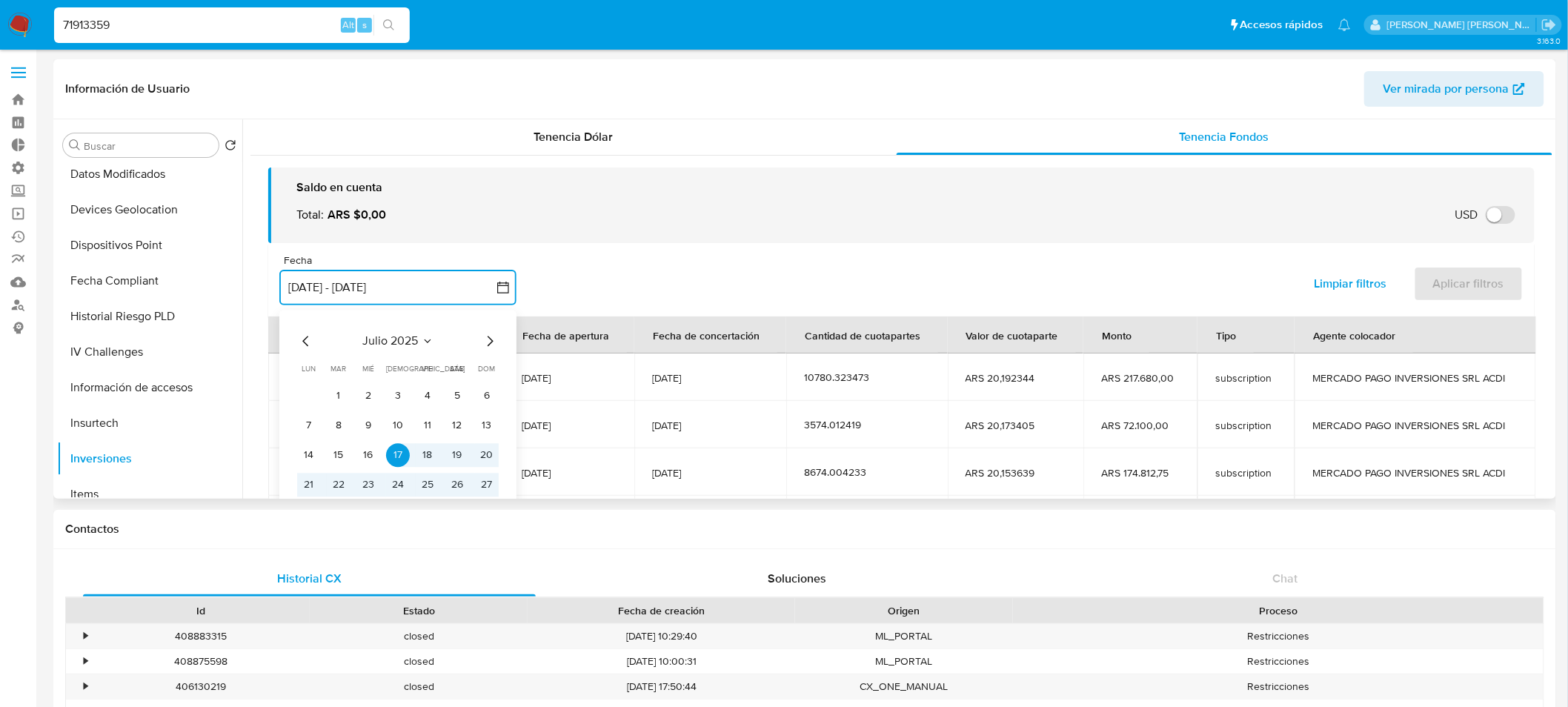
click at [495, 337] on icon "Mes siguiente" at bounding box center [490, 341] width 17 height 17
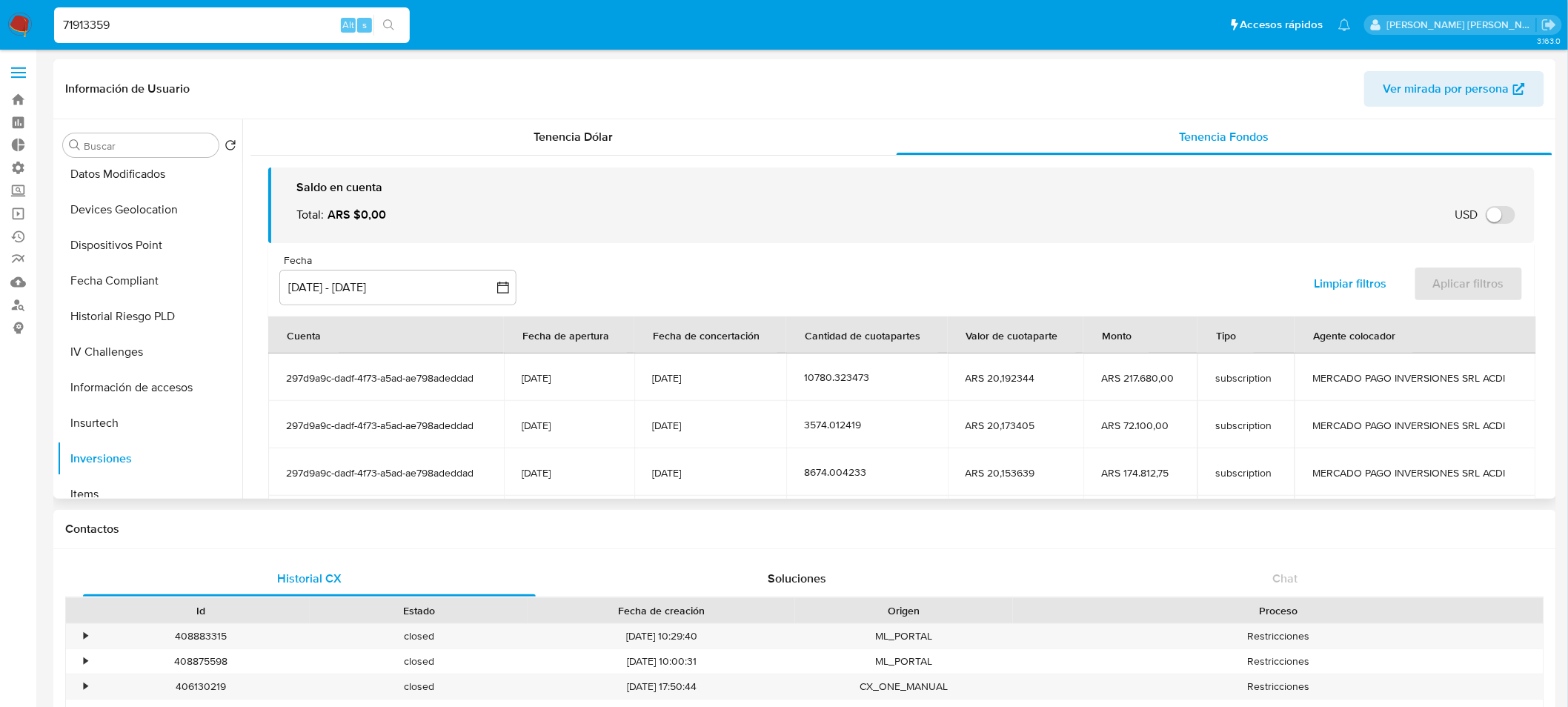
click at [896, 277] on div "Fecha inputDatePicker 17 jul 2025 - 14 oct 2025 17-07-2025:14-10-2025 Limpiar f…" at bounding box center [901, 280] width 1266 height 74
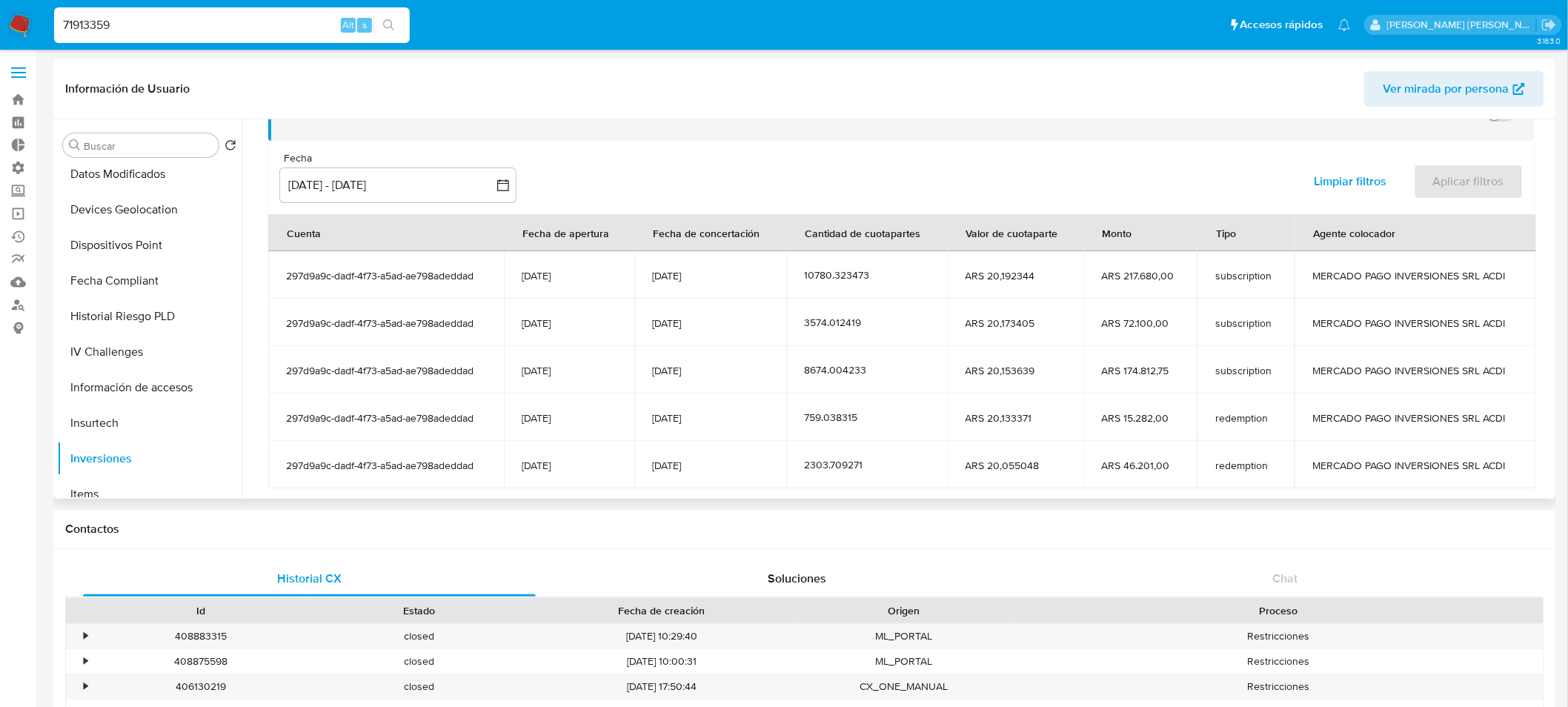
scroll to position [182, 0]
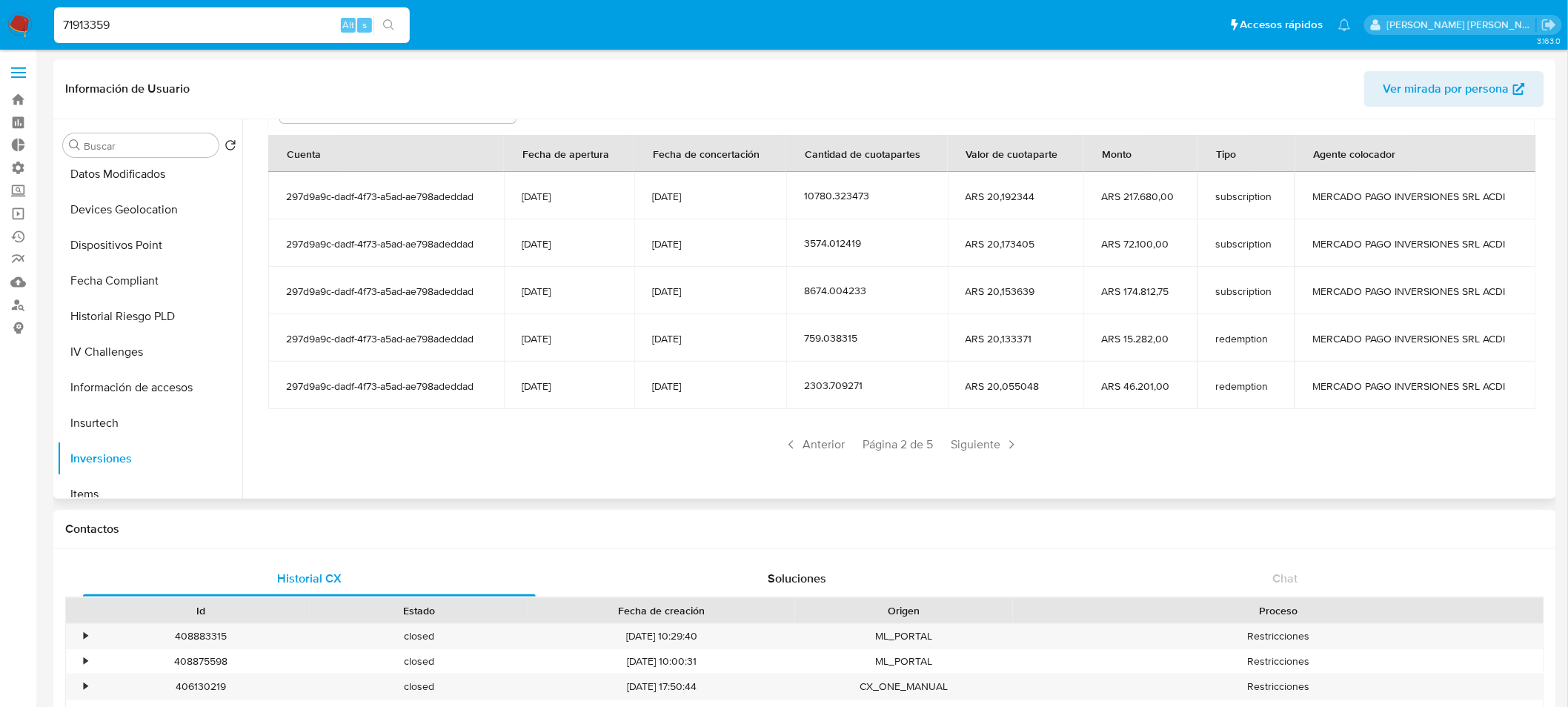
drag, startPoint x: 714, startPoint y: 175, endPoint x: 765, endPoint y: 383, distance: 214.2
click at [765, 383] on tbody "297d9a9c-dadf-4f73-a5ad-ae798adeddad 22/03/2024 04/09/2025 10780.323473 ARS 20,…" at bounding box center [902, 291] width 1268 height 237
click at [765, 382] on span "28/08/2025" at bounding box center [710, 386] width 116 height 14
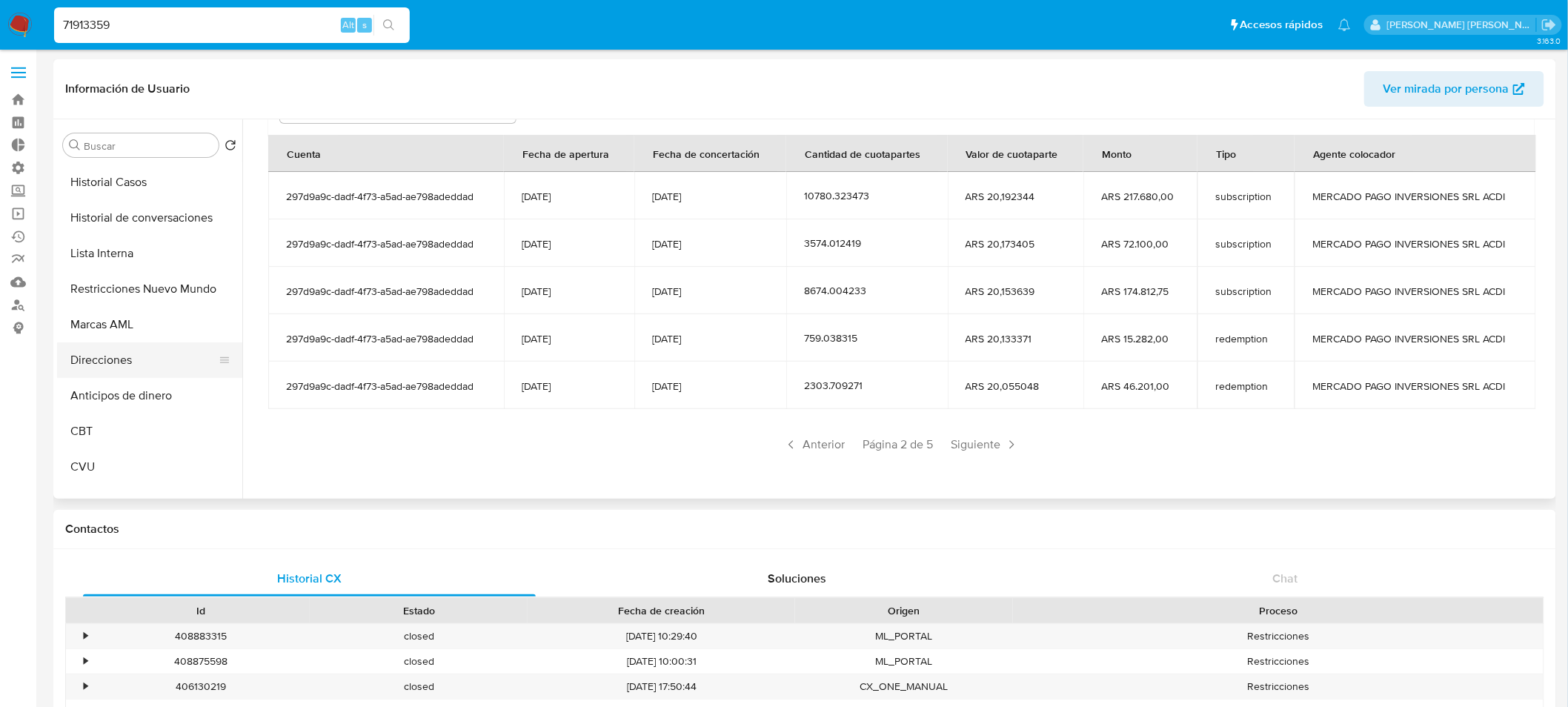
scroll to position [0, 0]
click at [119, 193] on button "General" at bounding box center [143, 180] width 173 height 36
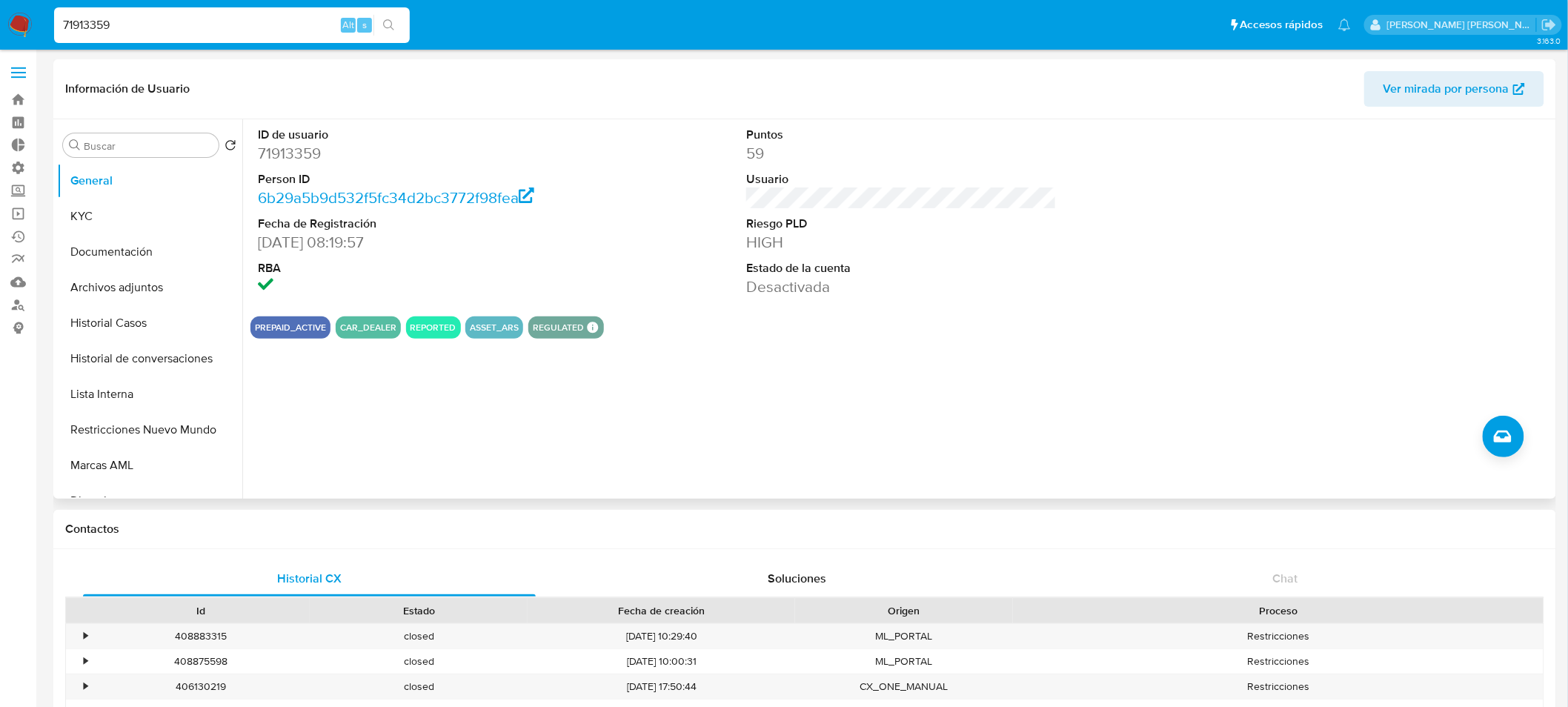
drag, startPoint x: 455, startPoint y: 327, endPoint x: 517, endPoint y: 330, distance: 62.1
click at [516, 328] on div "PREPAID_ACTIVE CAR_DEALER REPORTED ASSET_ARS REGULATED REGULATED MLA UIF COMPLI…" at bounding box center [901, 327] width 1302 height 22
click at [522, 334] on div "PREPAID_ACTIVE CAR_DEALER REPORTED ASSET_ARS REGULATED REGULATED MLA UIF COMPLI…" at bounding box center [901, 327] width 1302 height 22
click at [474, 334] on div "ASSET_ARS" at bounding box center [495, 327] width 58 height 22
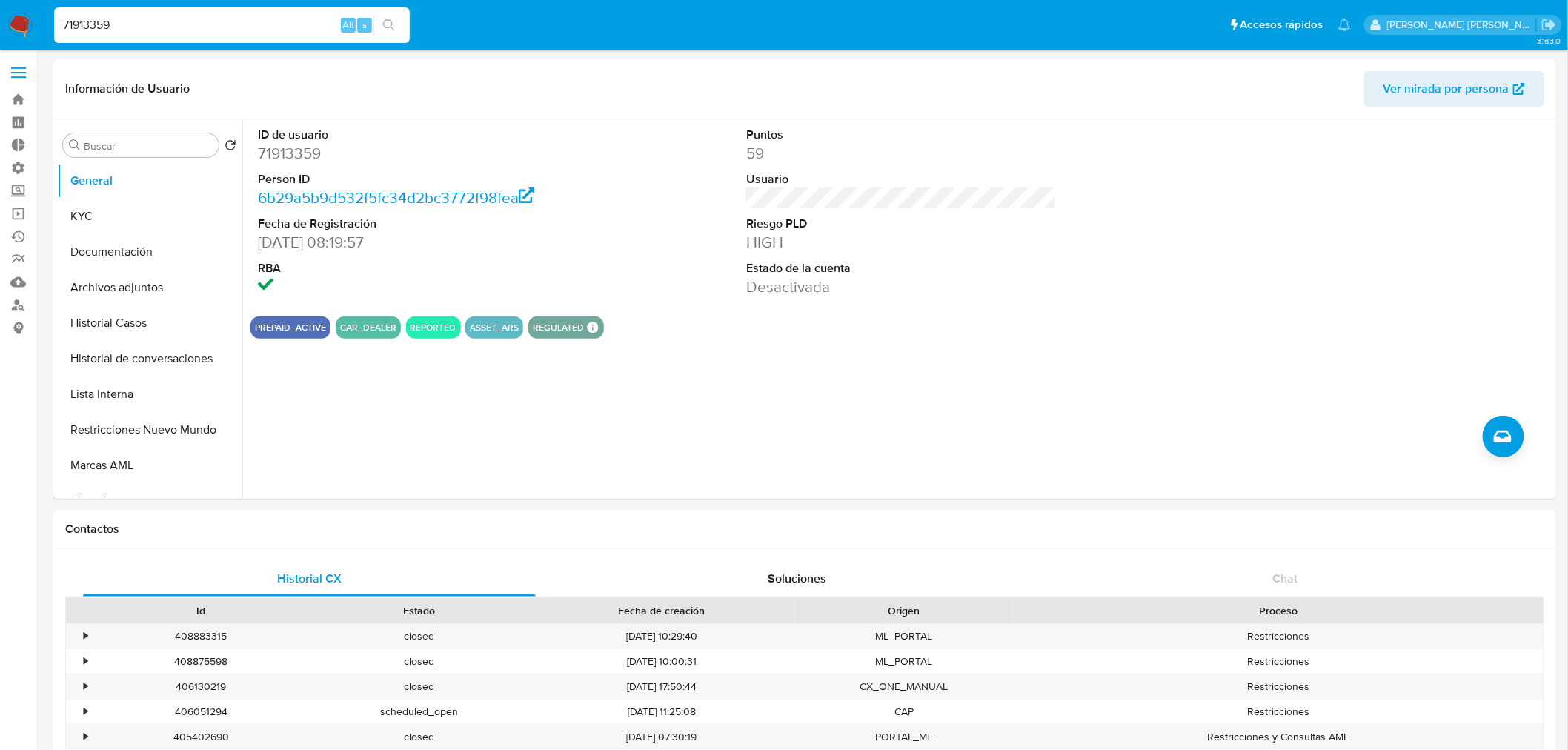
click at [215, 18] on input "71913359" at bounding box center [232, 25] width 356 height 19
paste input "EoK5nFacAjSKWBlyWPmTZaad"
type input "EoK5nFacAjSKWBlyWPmTZaad"
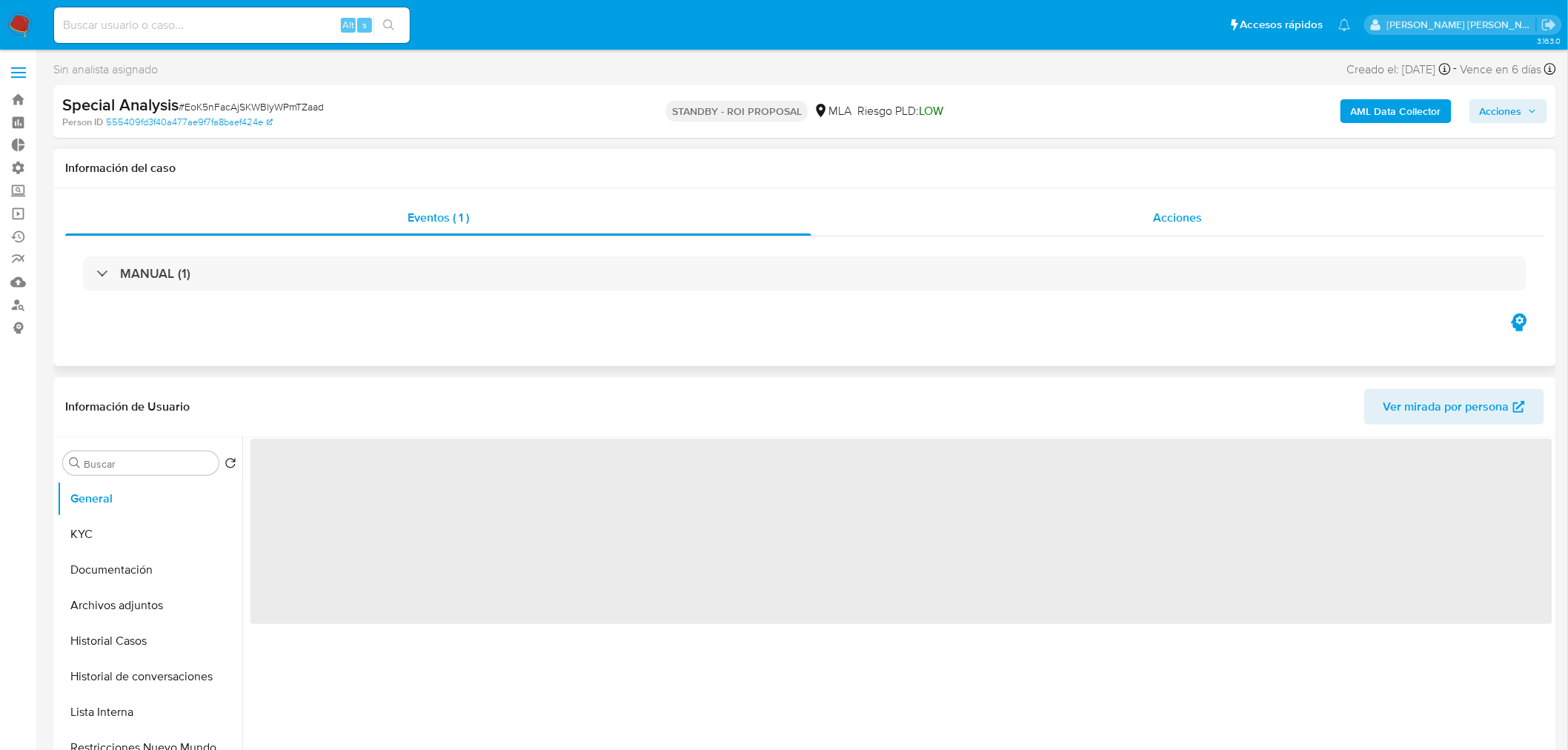
click at [1106, 223] on div "Acciones" at bounding box center [1178, 218] width 734 height 36
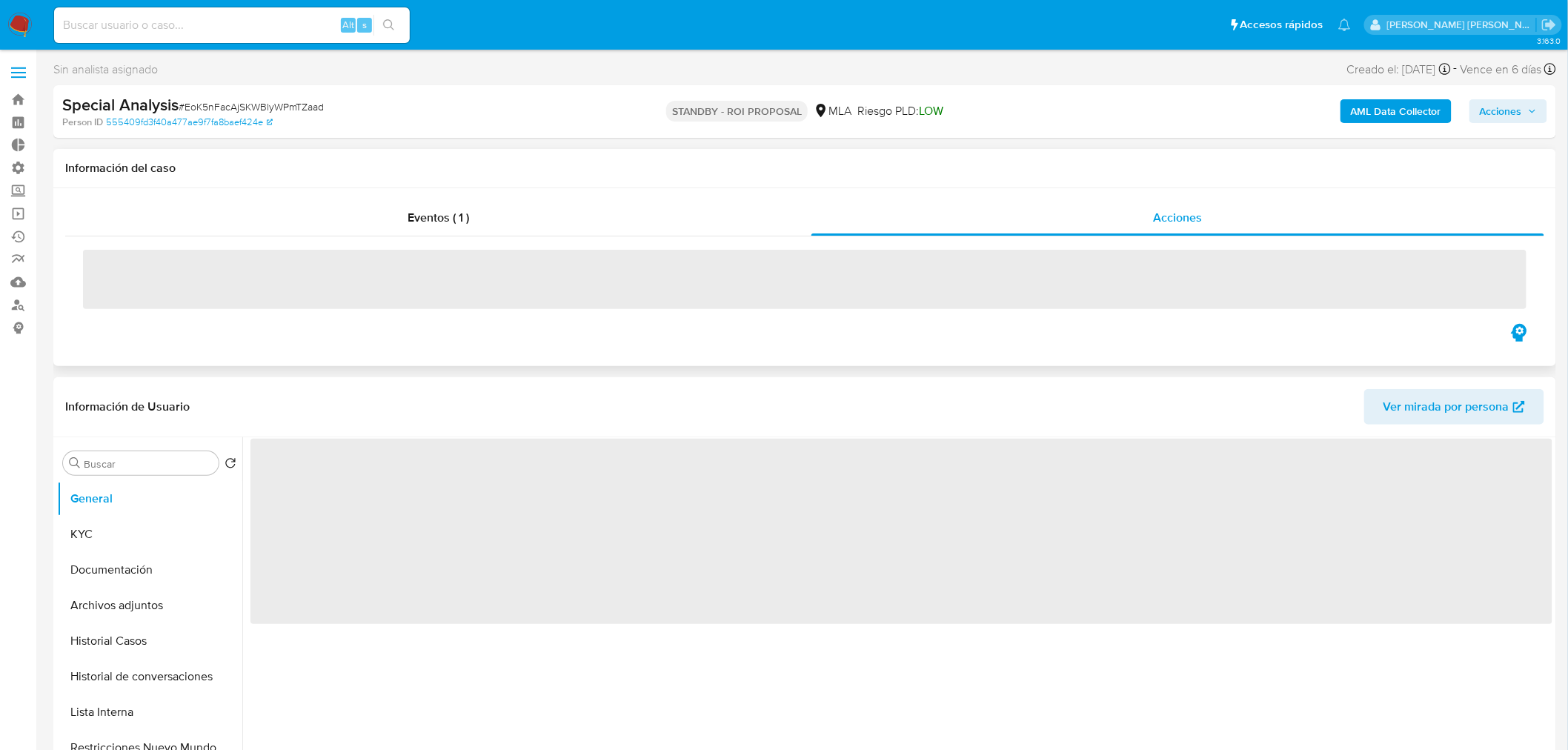
select select "10"
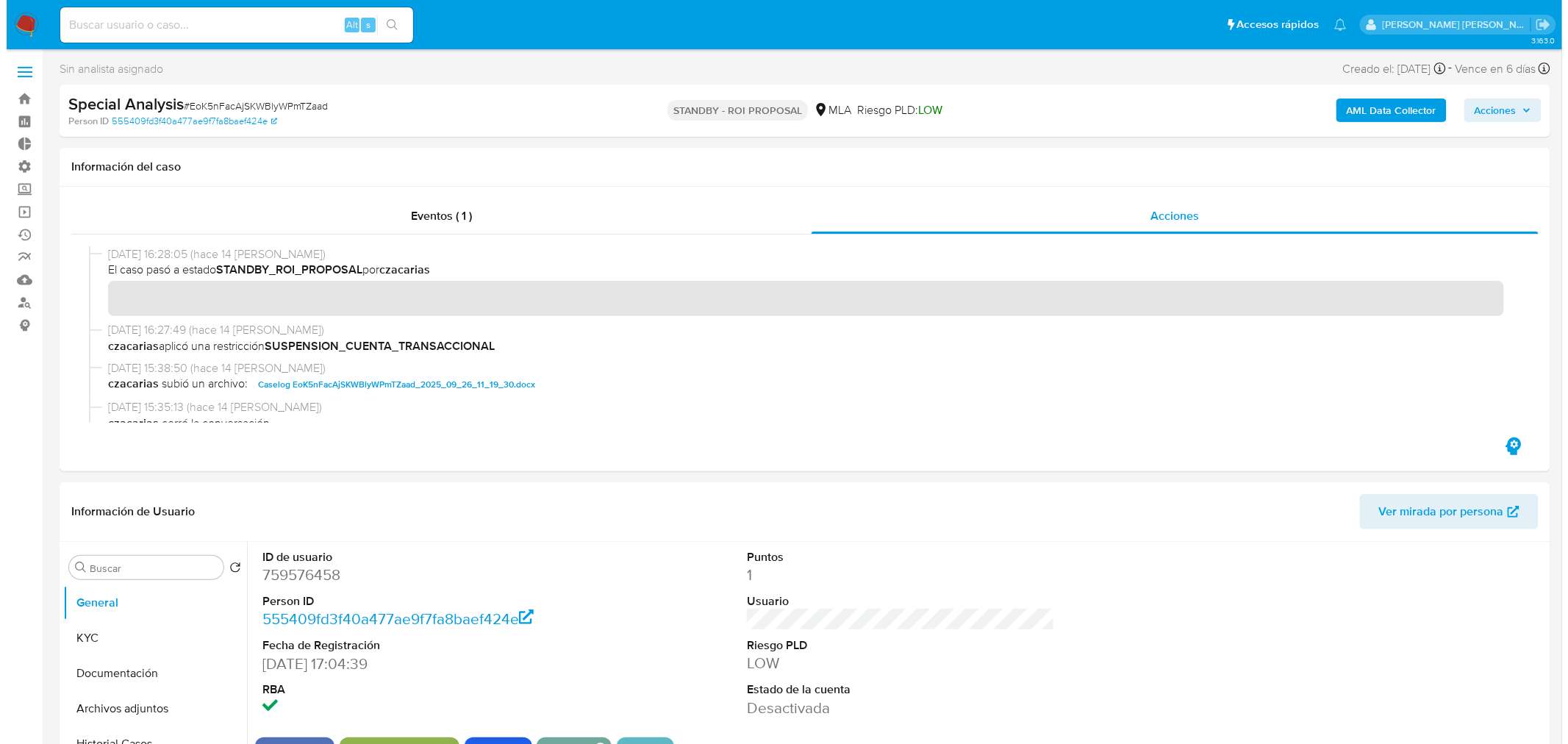
scroll to position [82, 0]
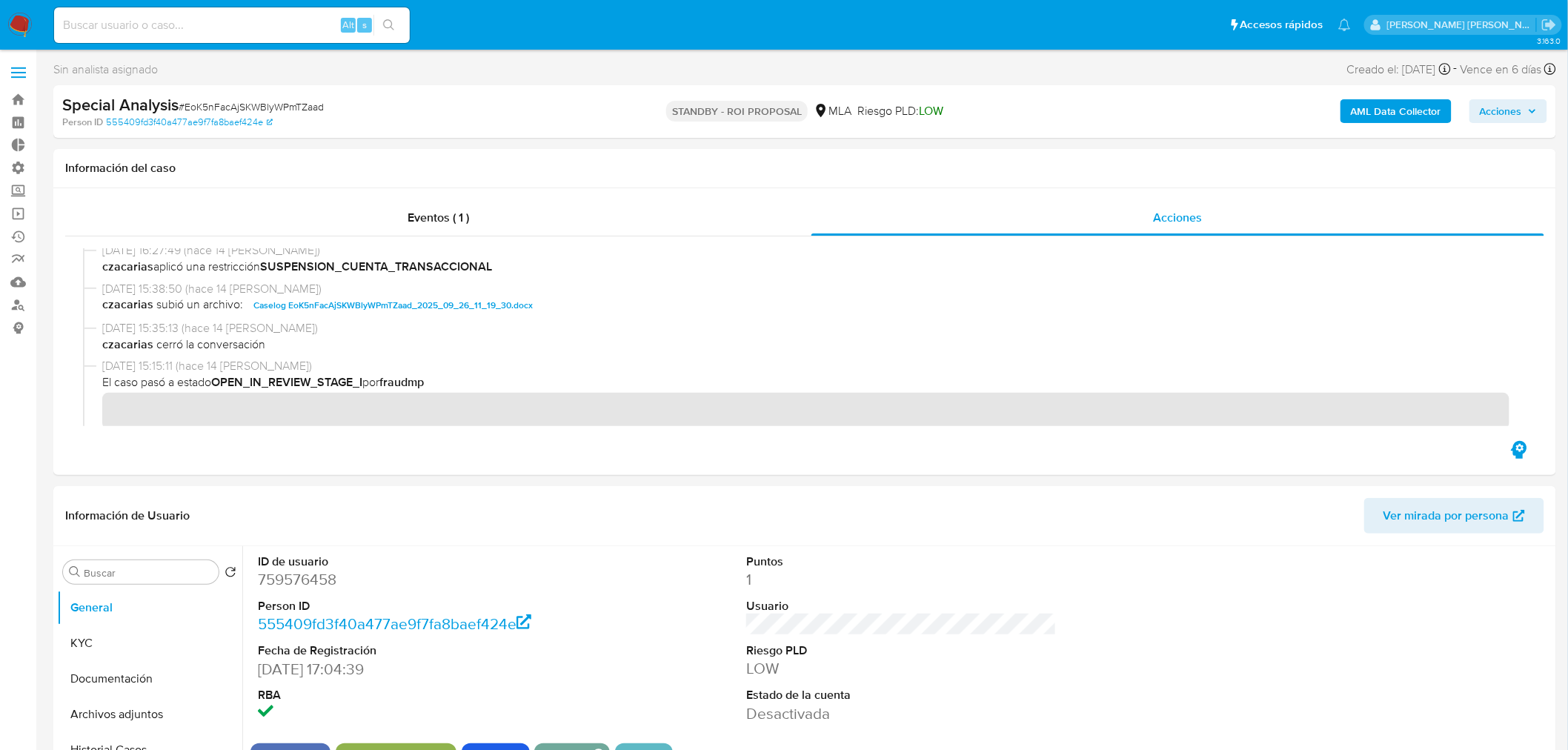
click at [216, 19] on input at bounding box center [232, 25] width 356 height 19
paste input "AbtgDULC5rzkPrGT848pErlX"
type input "AbtgDULC5rzkPrGT848pErlX"
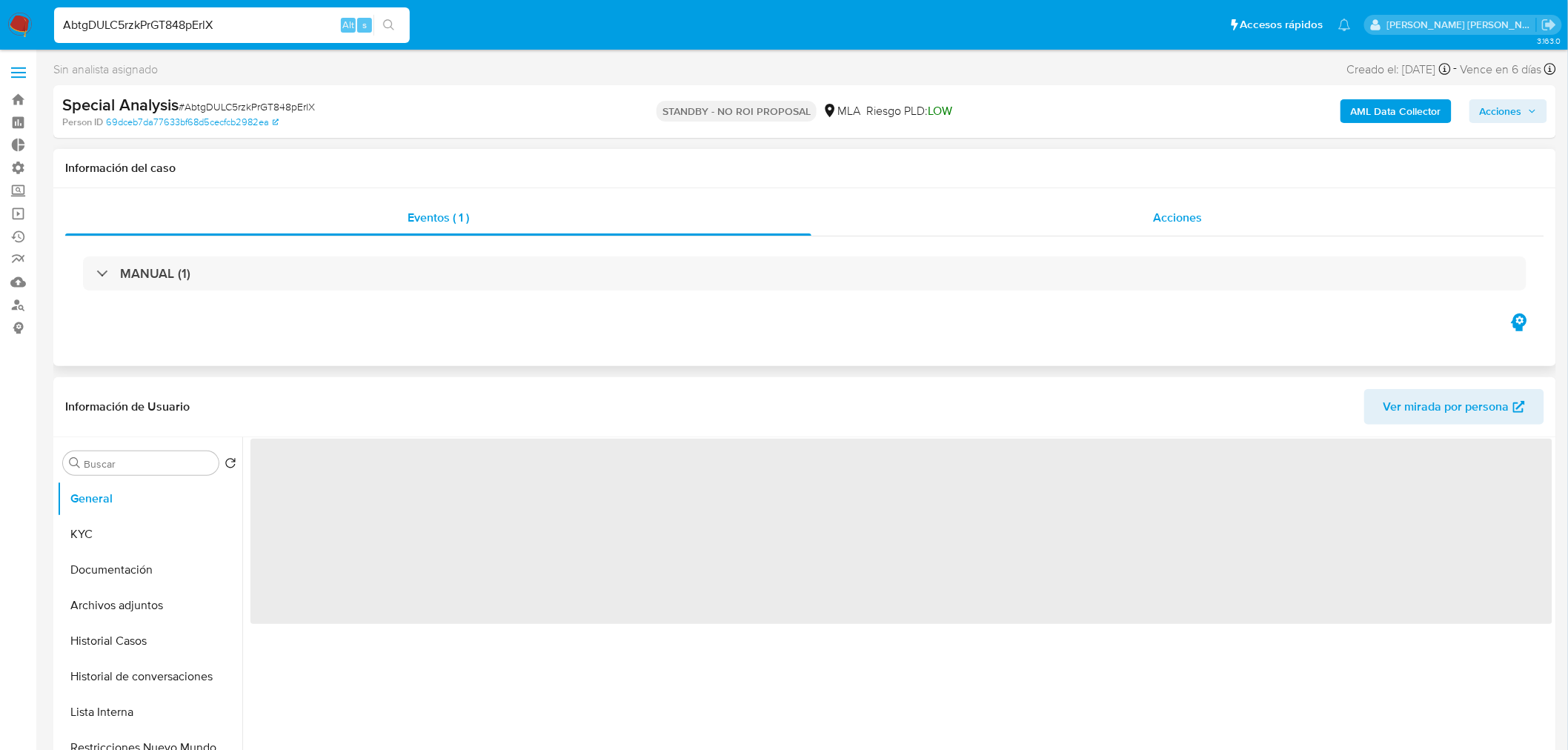
click at [1184, 215] on span "Acciones" at bounding box center [1177, 218] width 49 height 17
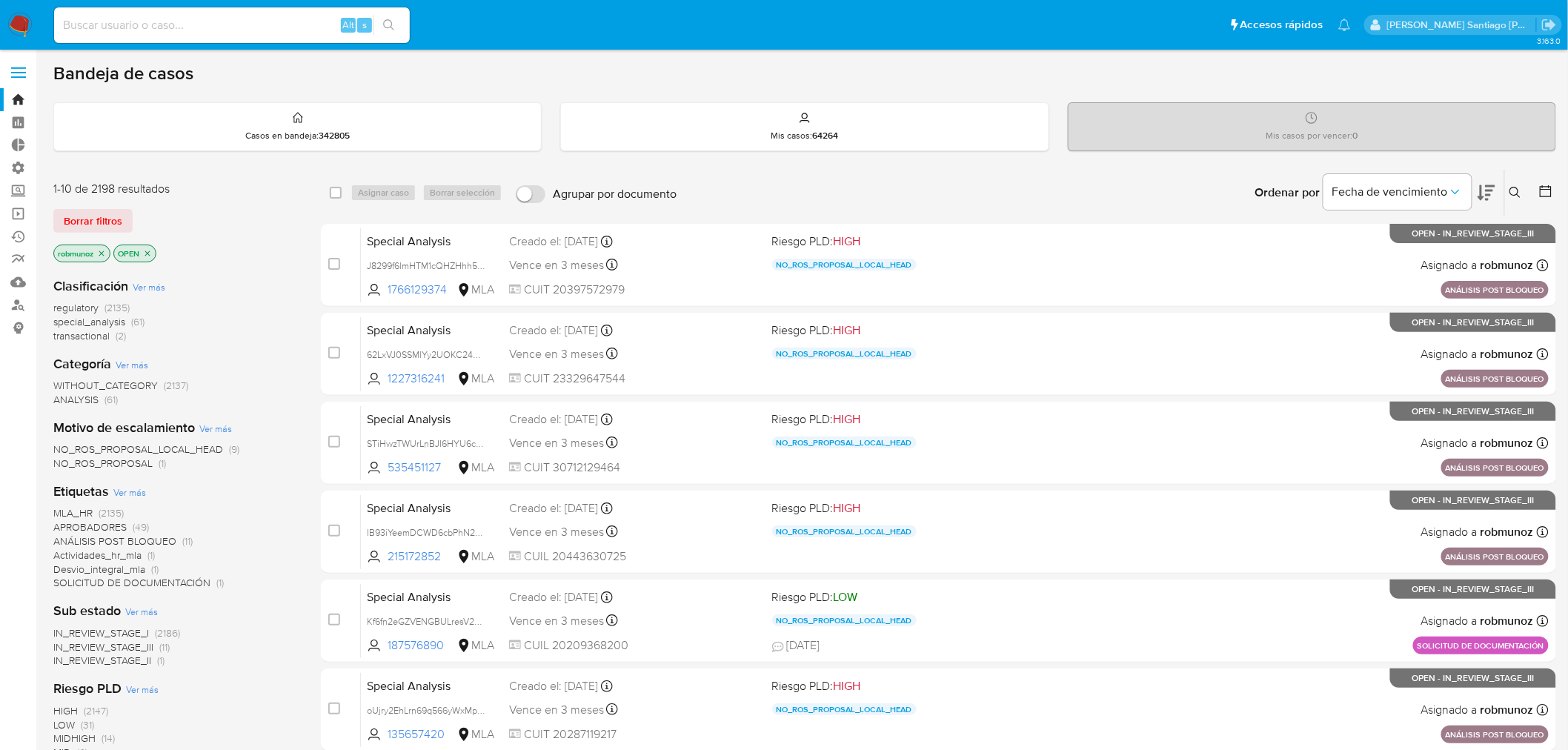
click at [1516, 193] on icon at bounding box center [1516, 193] width 12 height 12
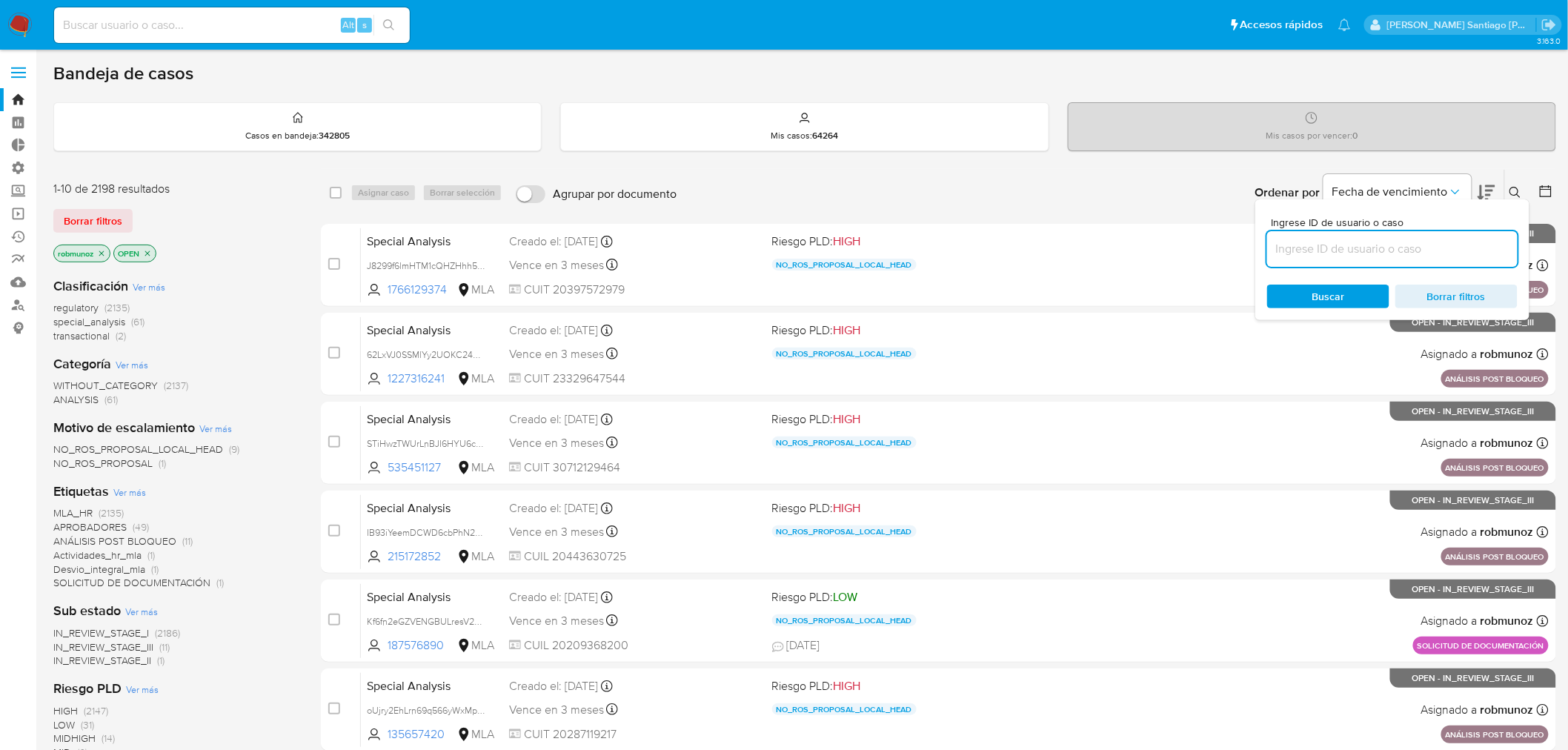
click at [1353, 253] on input at bounding box center [1392, 249] width 251 height 19
type input "AbtgDULC5rzkPrGT848pErlX"
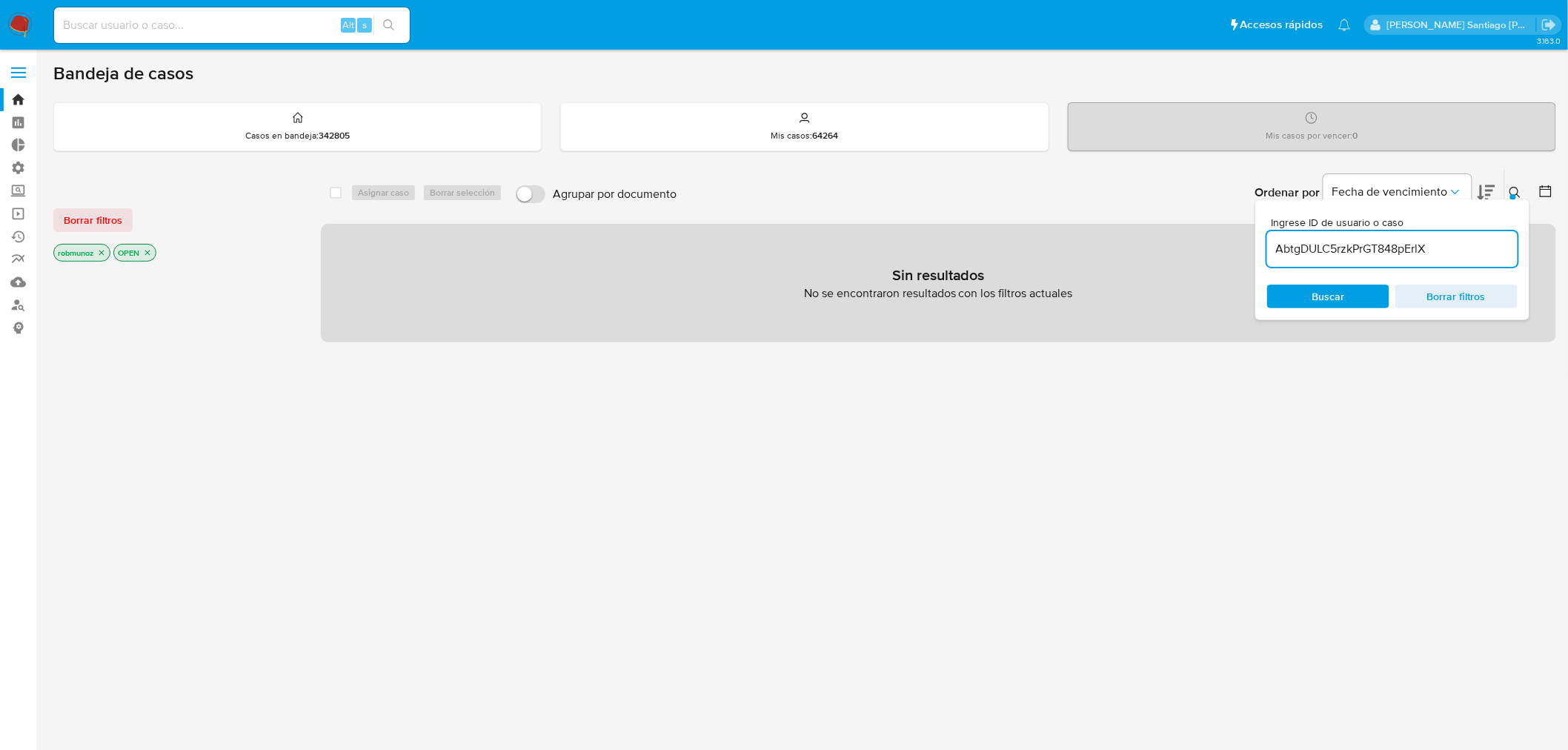
click at [92, 223] on span "Borrar filtros" at bounding box center [93, 220] width 58 height 20
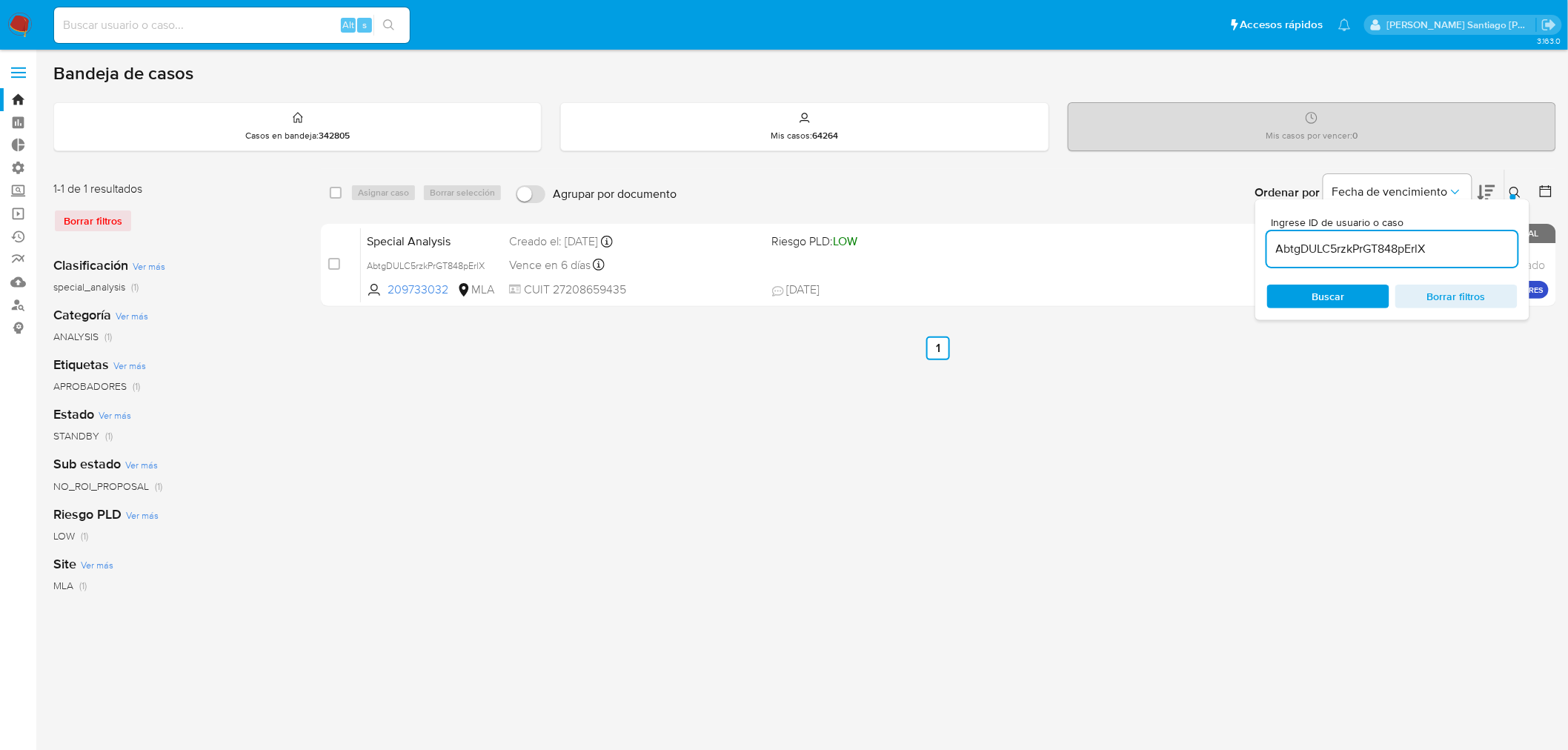
drag, startPoint x: 1516, startPoint y: 195, endPoint x: 1436, endPoint y: 216, distance: 82.7
click at [1516, 195] on div at bounding box center [1513, 197] width 6 height 6
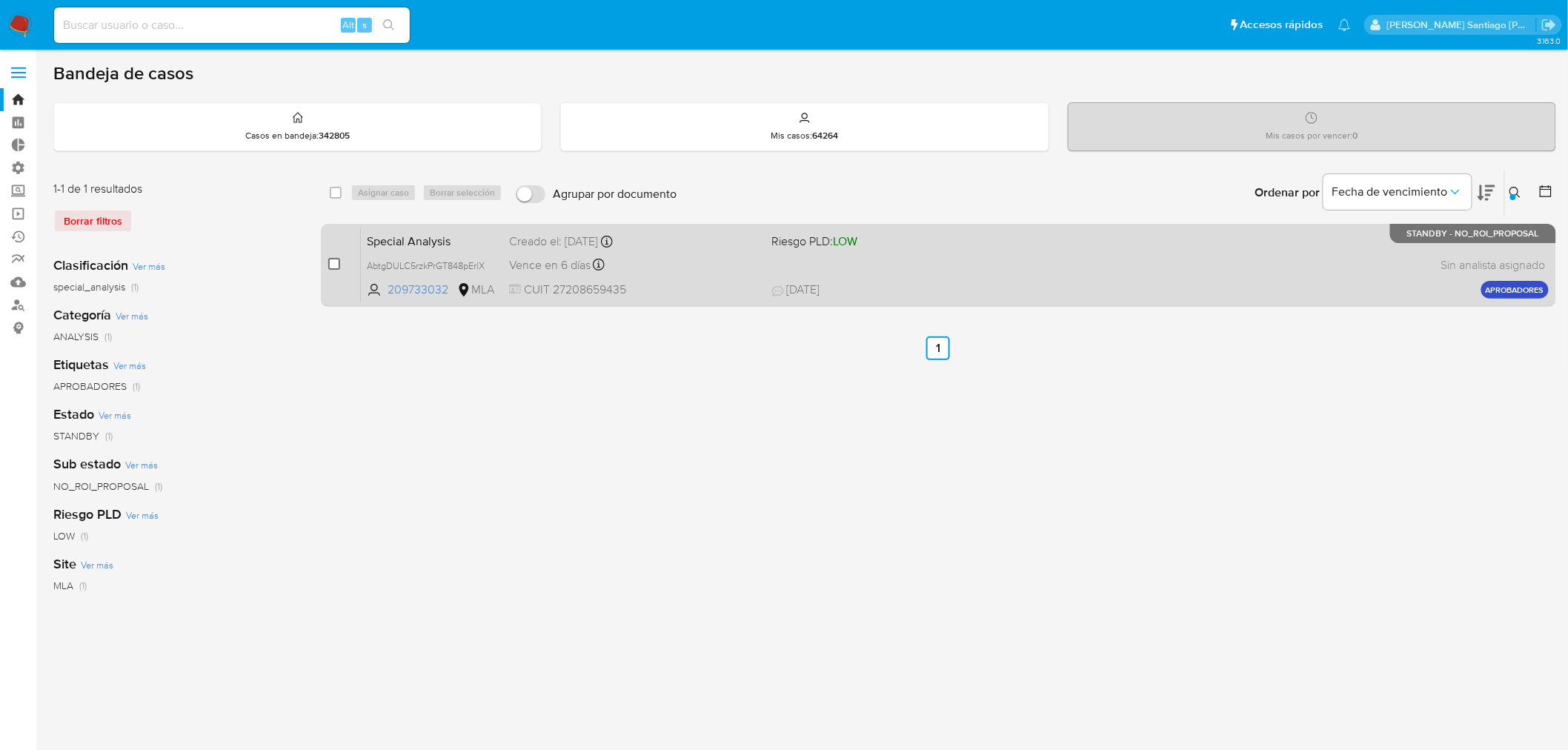
click at [338, 262] on input "checkbox" at bounding box center [334, 263] width 12 height 12
checkbox input "true"
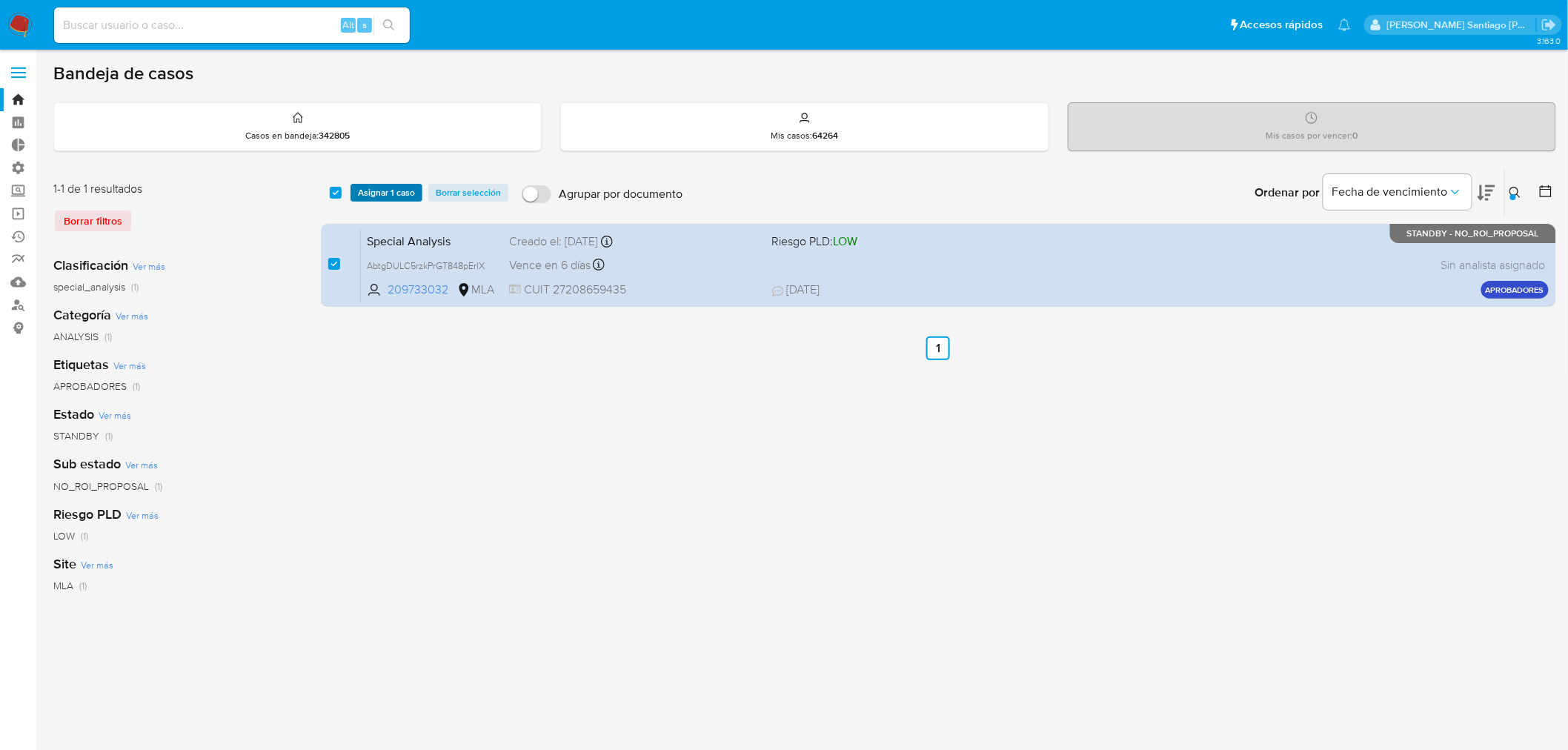
click at [409, 198] on span "Asignar 1 caso" at bounding box center [386, 192] width 57 height 15
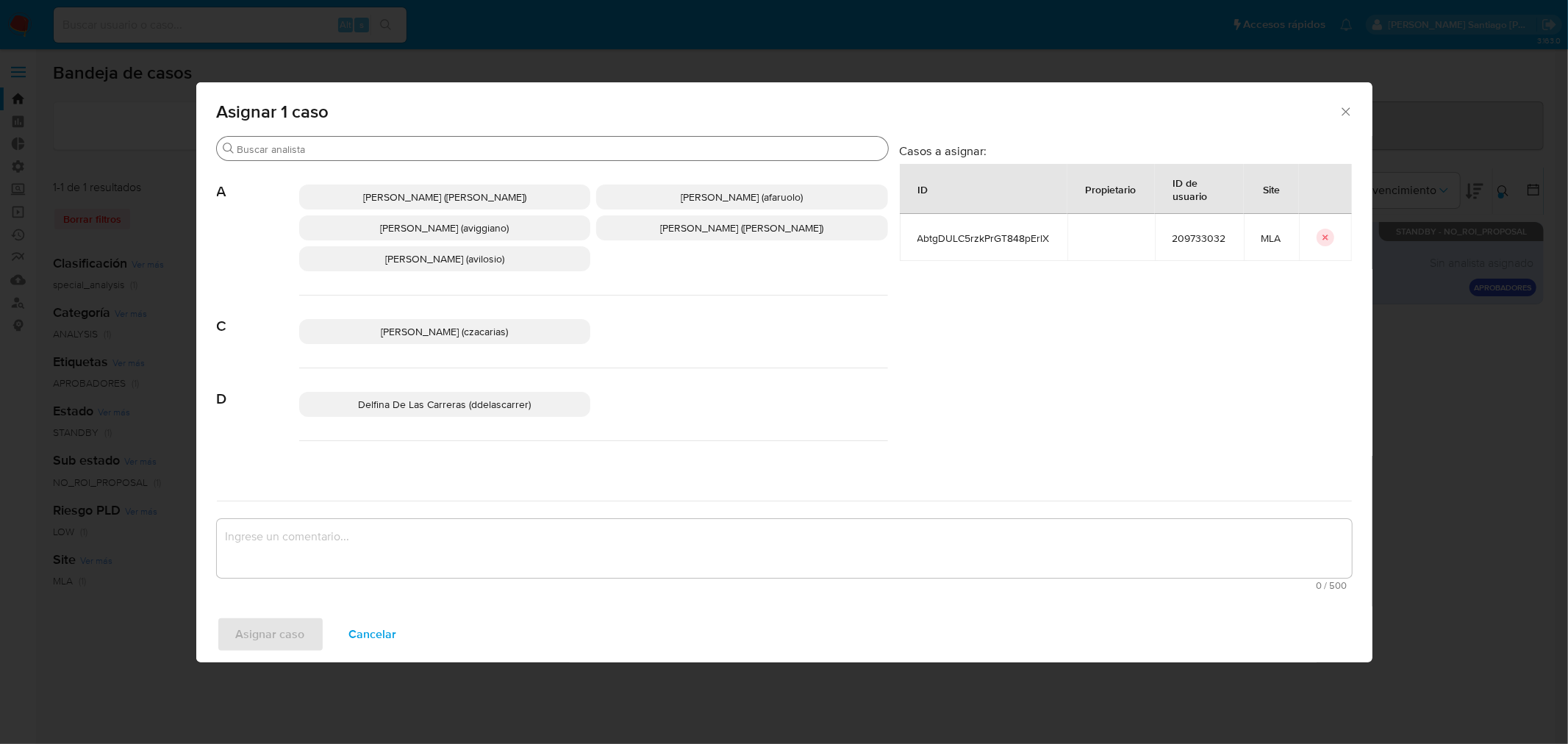
click at [448, 147] on input "Buscar" at bounding box center [559, 150] width 644 height 13
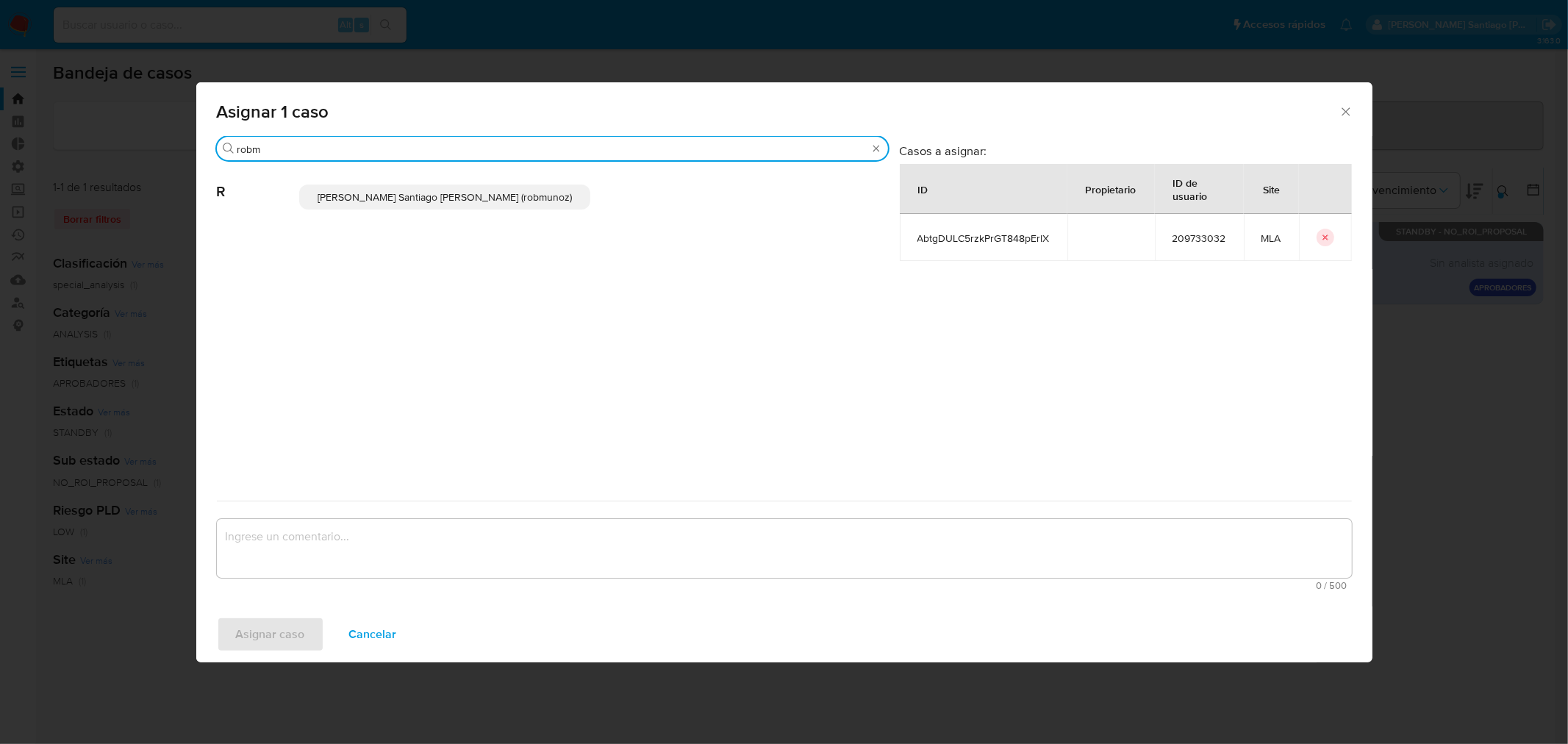
type input "robm"
click at [436, 192] on span "Roberto Santiago Munoz (robmunoz)" at bounding box center [445, 197] width 254 height 14
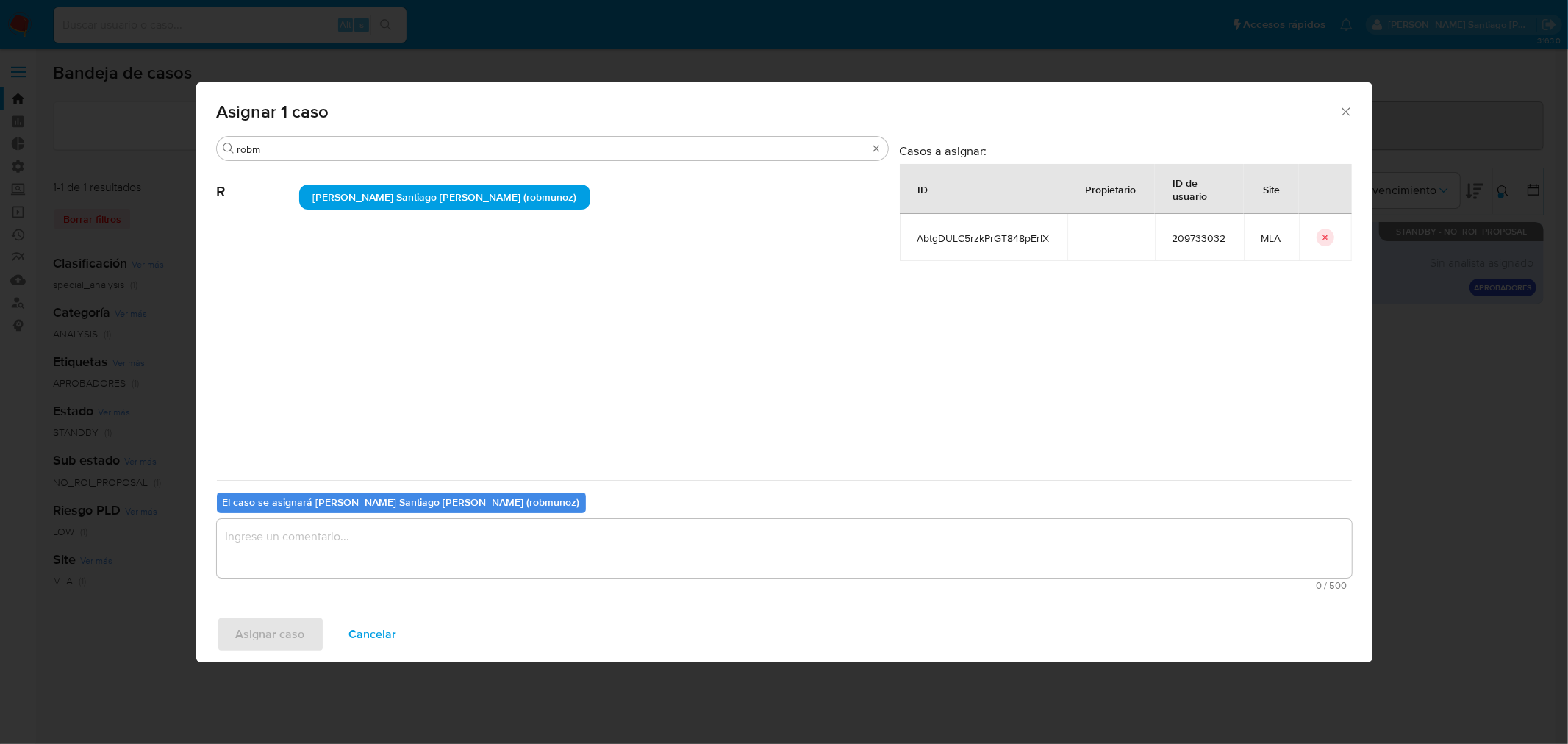
click at [449, 547] on textarea "assign-modal" at bounding box center [784, 548] width 1135 height 59
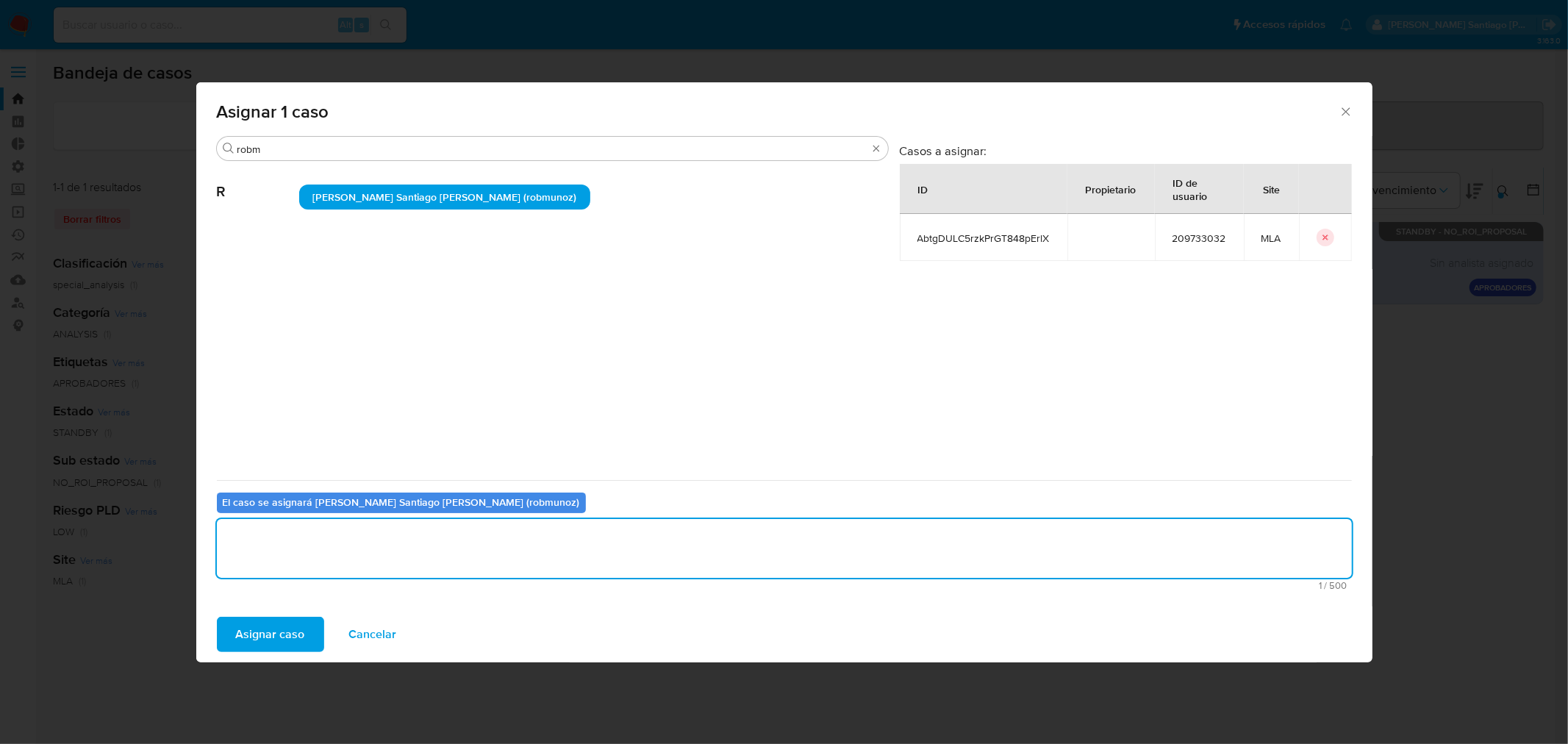
click at [276, 634] on span "Asignar caso" at bounding box center [271, 635] width 69 height 33
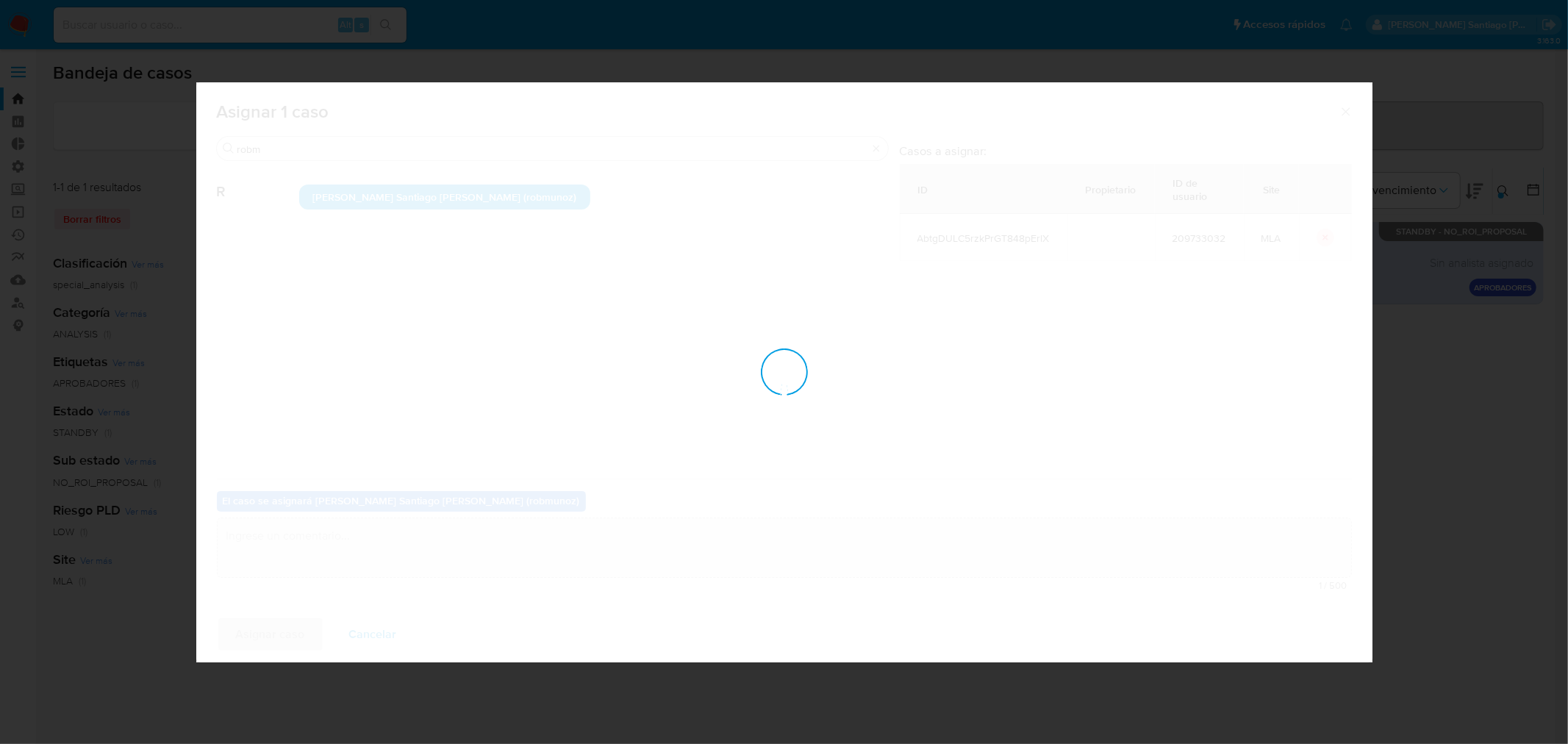
checkbox input "false"
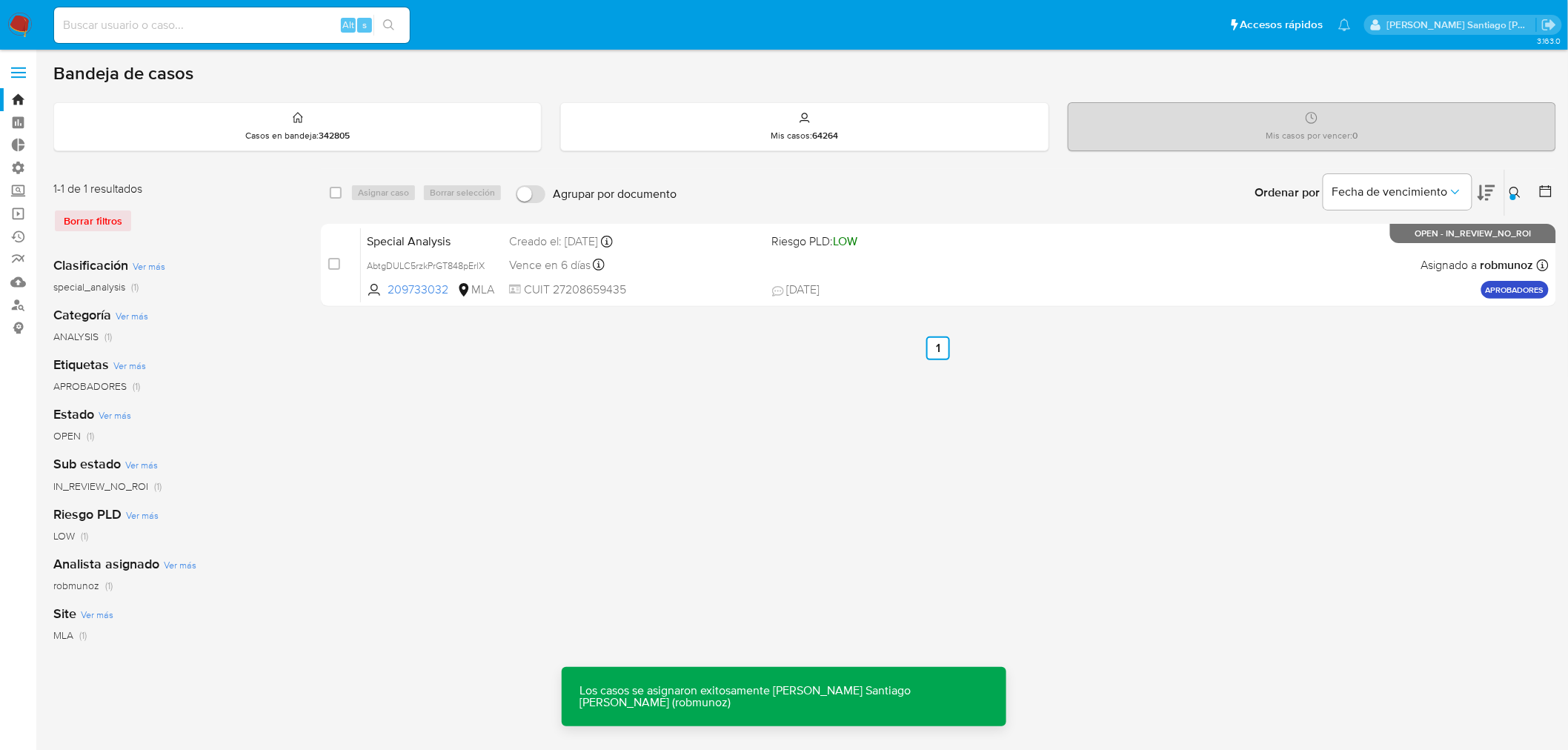
click at [1054, 286] on span "01/10/2025 01/10/2025 07:55" at bounding box center [1029, 289] width 514 height 16
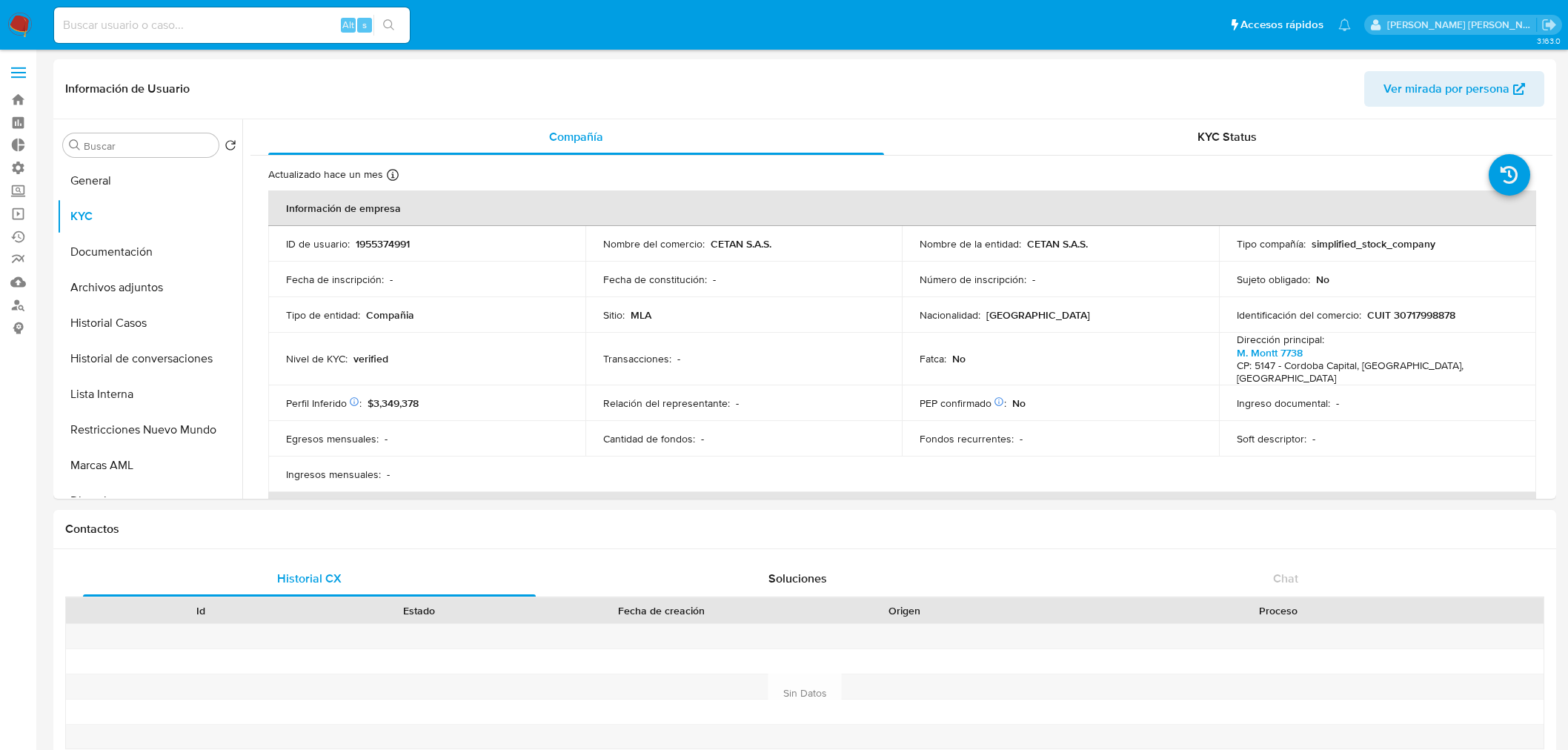
select select "10"
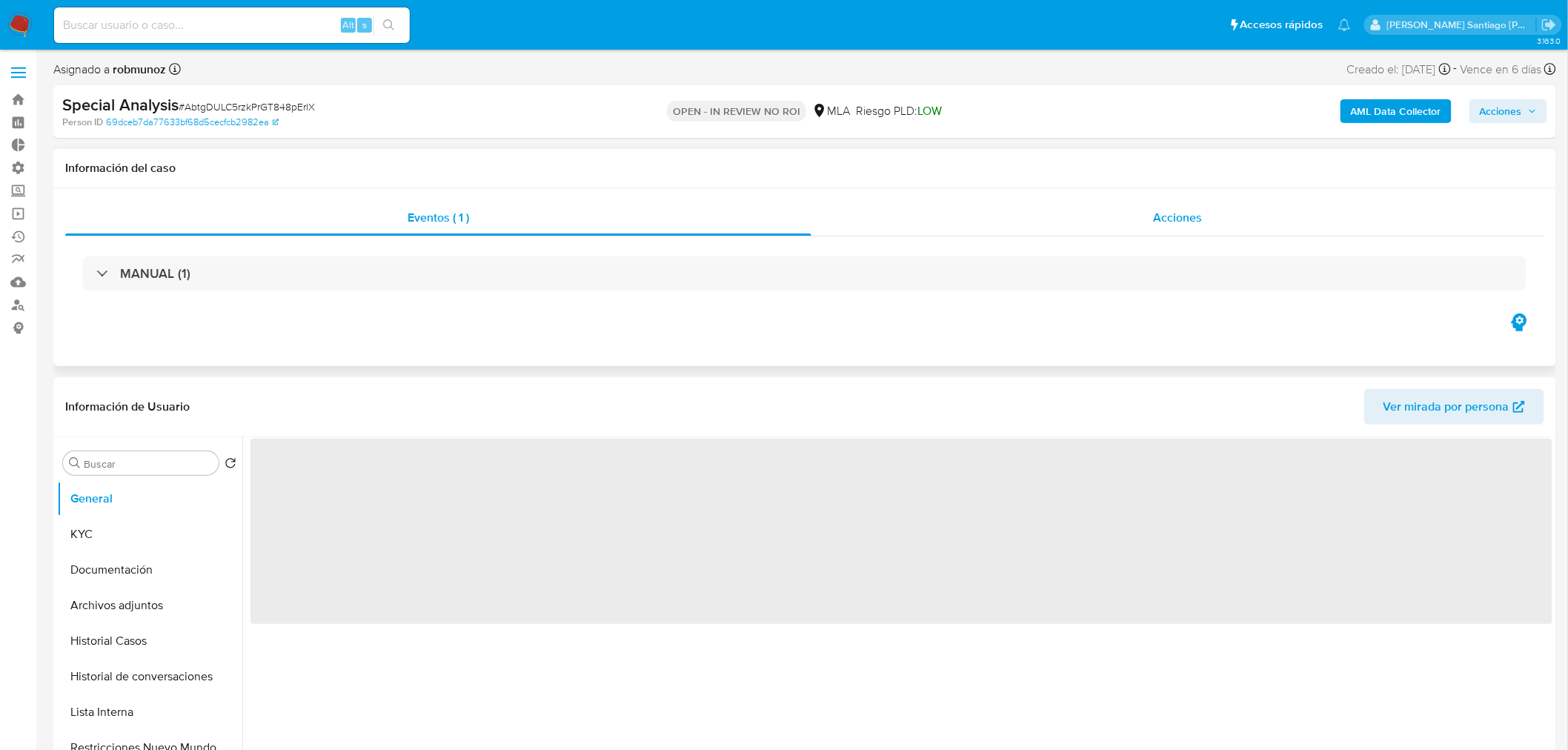
select select "10"
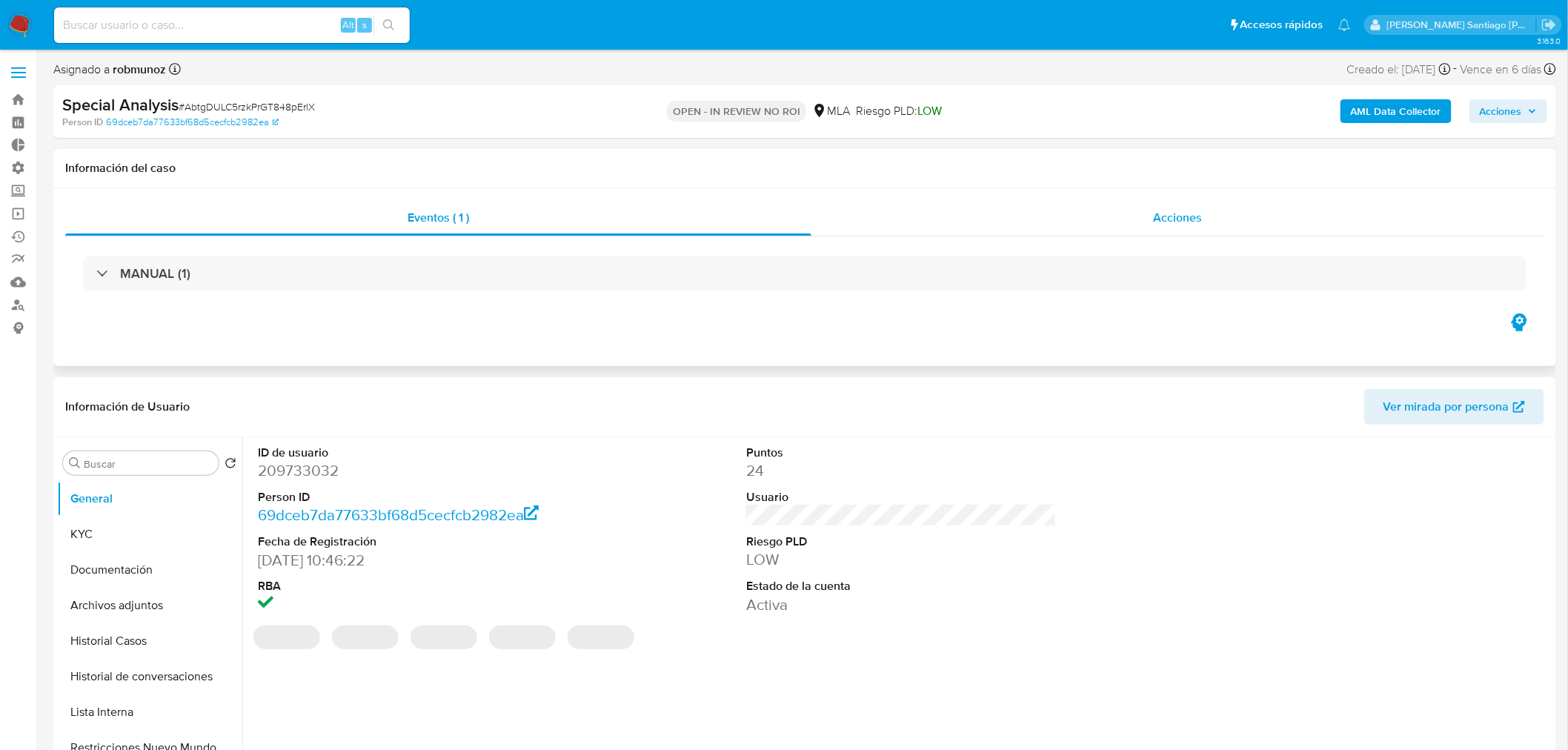
click at [1197, 220] on span "Acciones" at bounding box center [1177, 218] width 49 height 17
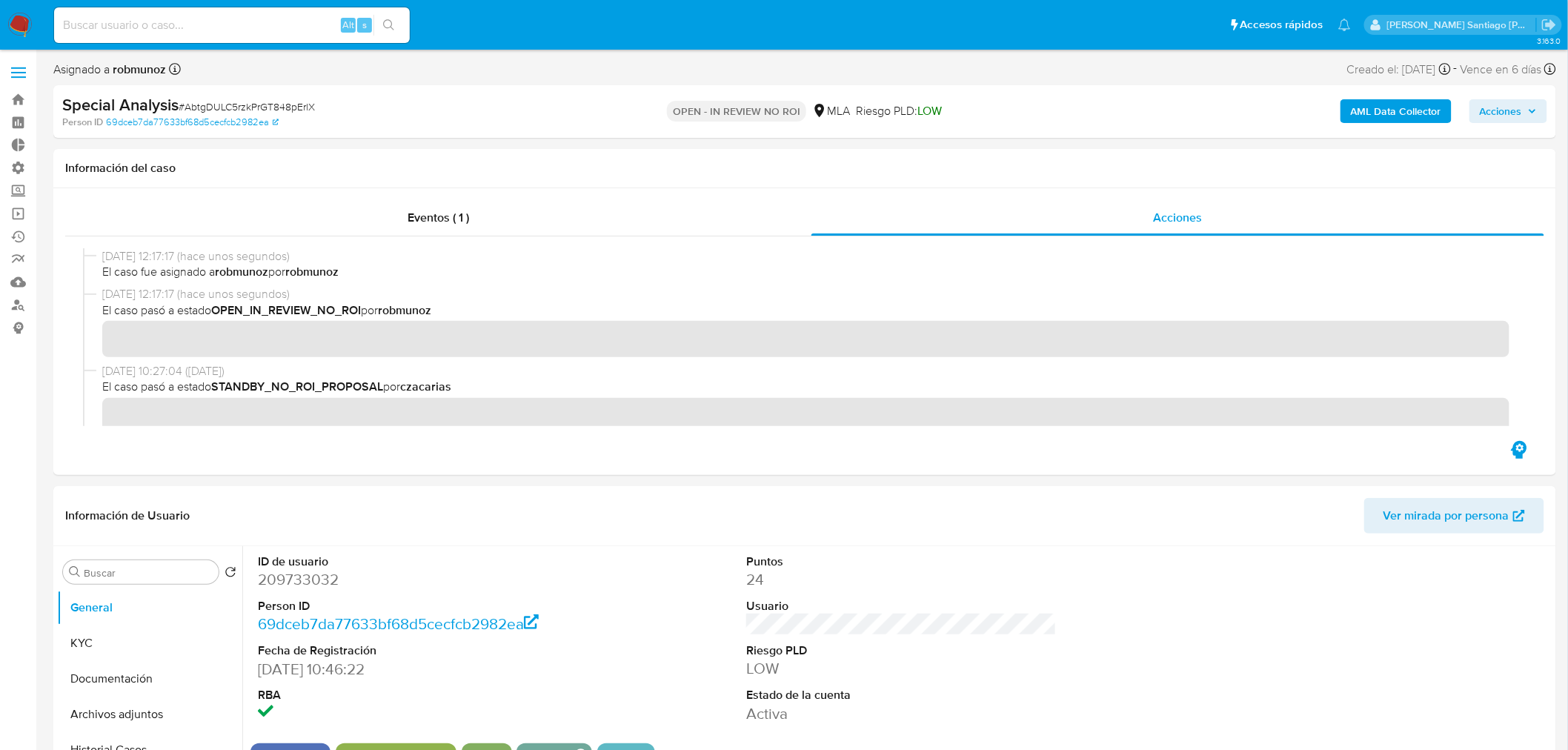
click at [1509, 120] on span "Acciones" at bounding box center [1501, 111] width 43 height 24
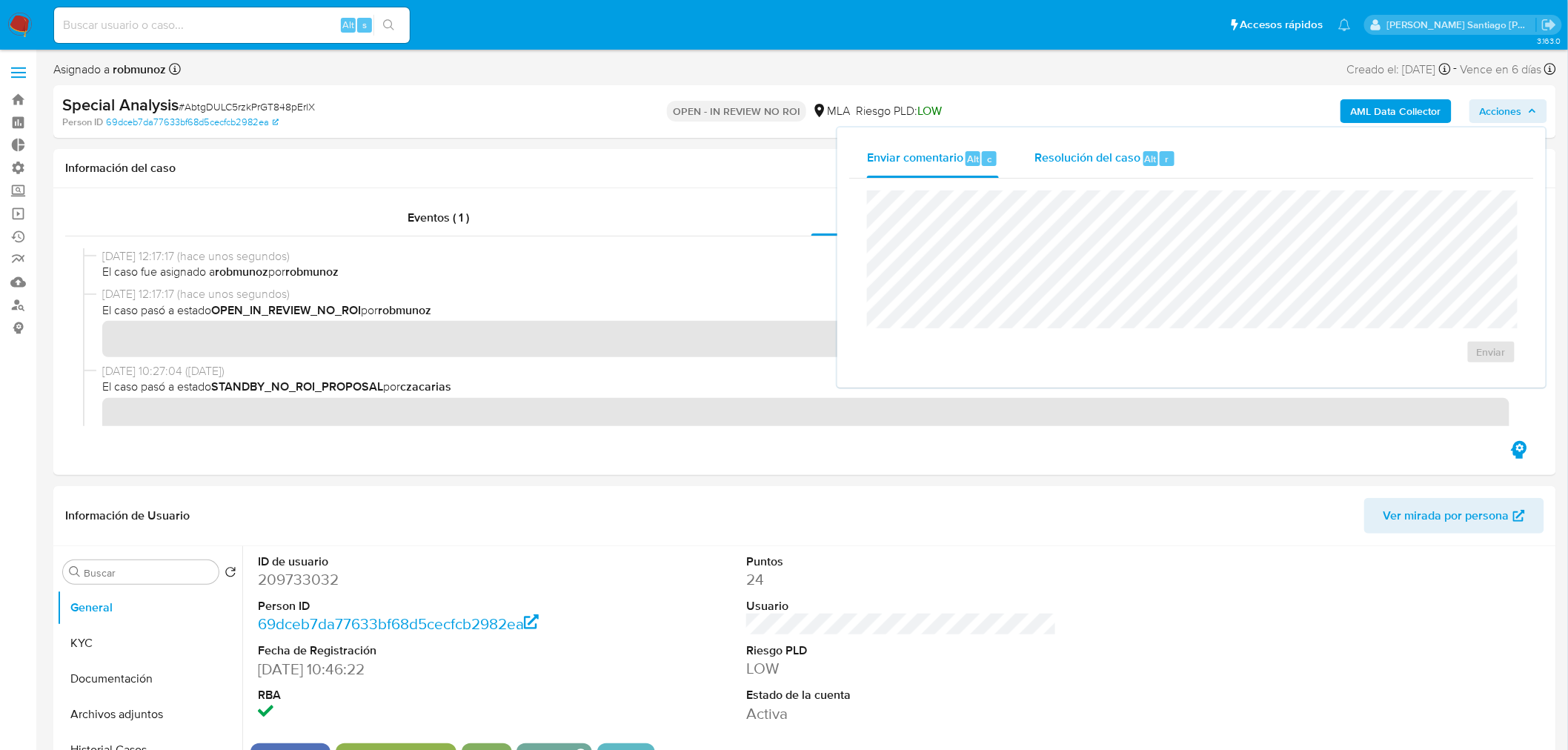
click at [1166, 160] on div "r" at bounding box center [1166, 158] width 15 height 15
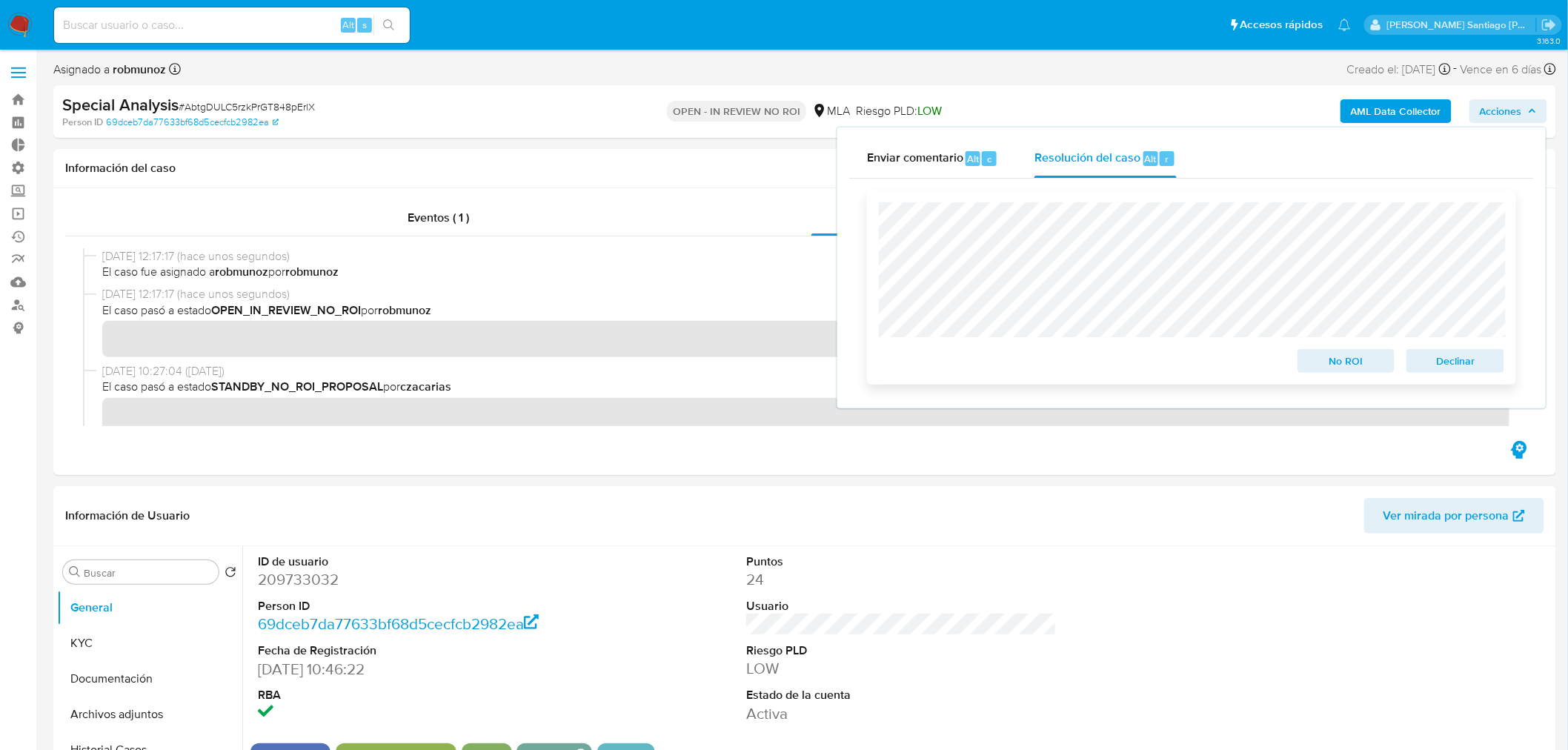
click at [1336, 365] on span "No ROI" at bounding box center [1346, 360] width 77 height 20
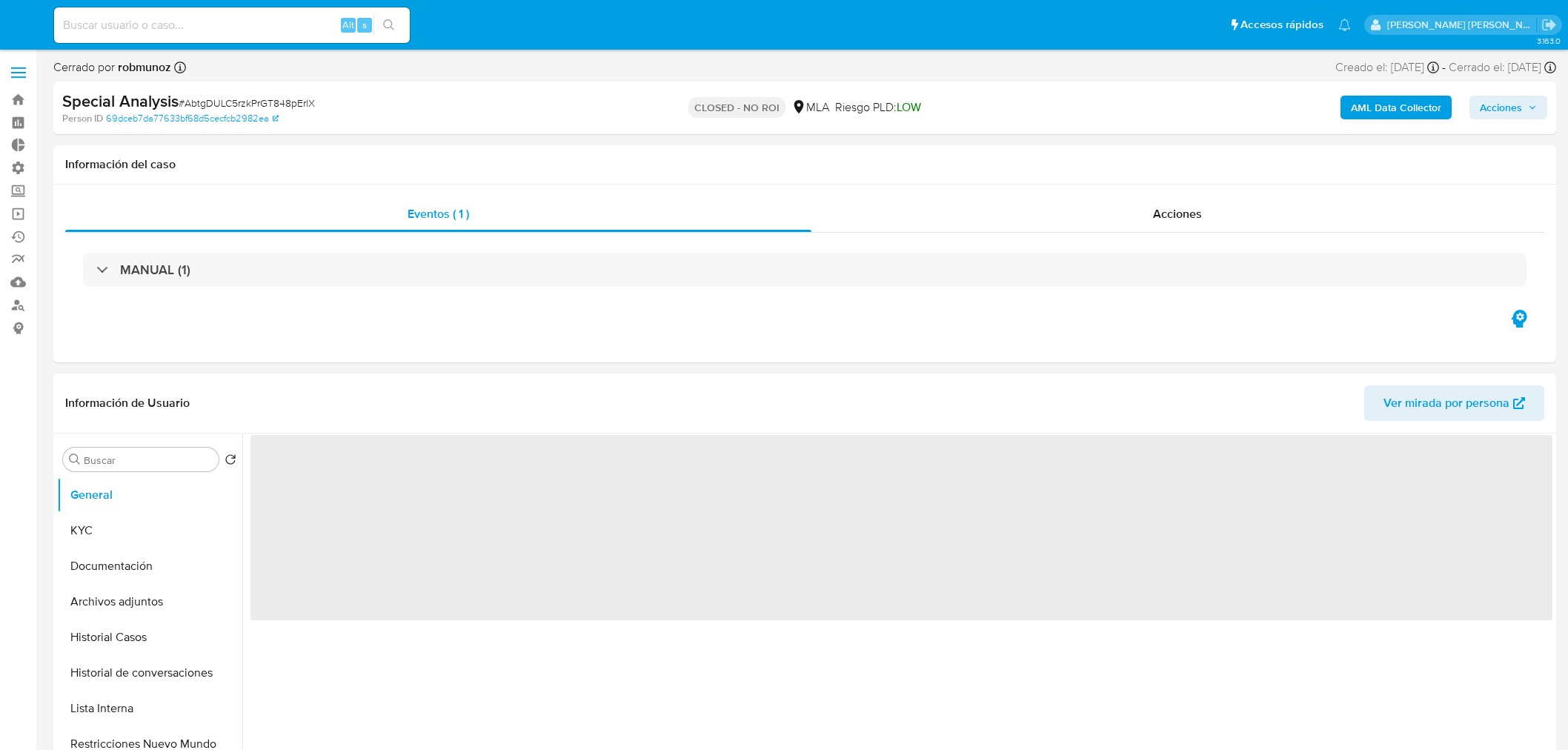
select select "10"
